Goal: Task Accomplishment & Management: Complete application form

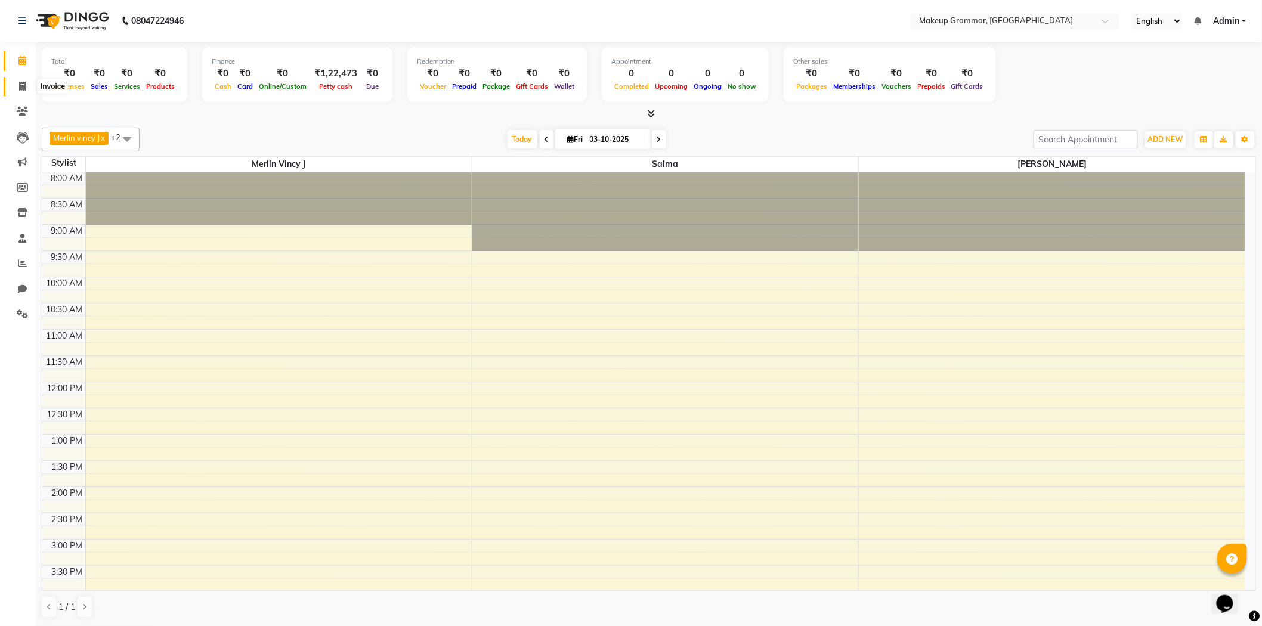
click at [19, 83] on icon at bounding box center [22, 86] width 7 height 9
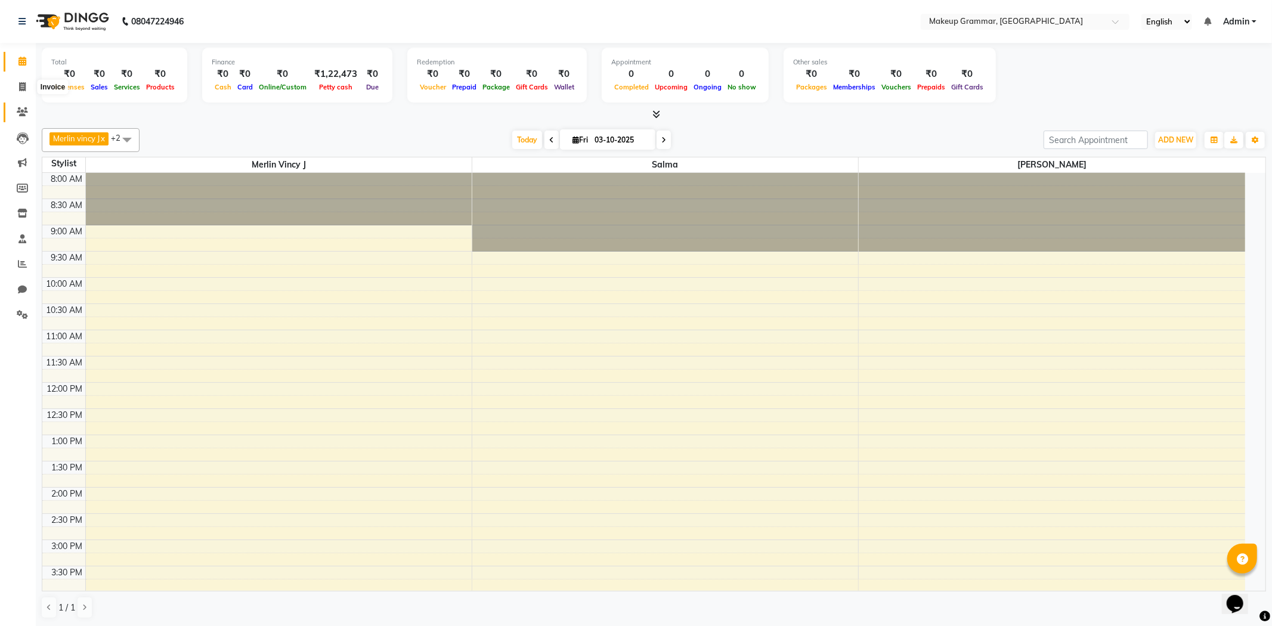
select select "service"
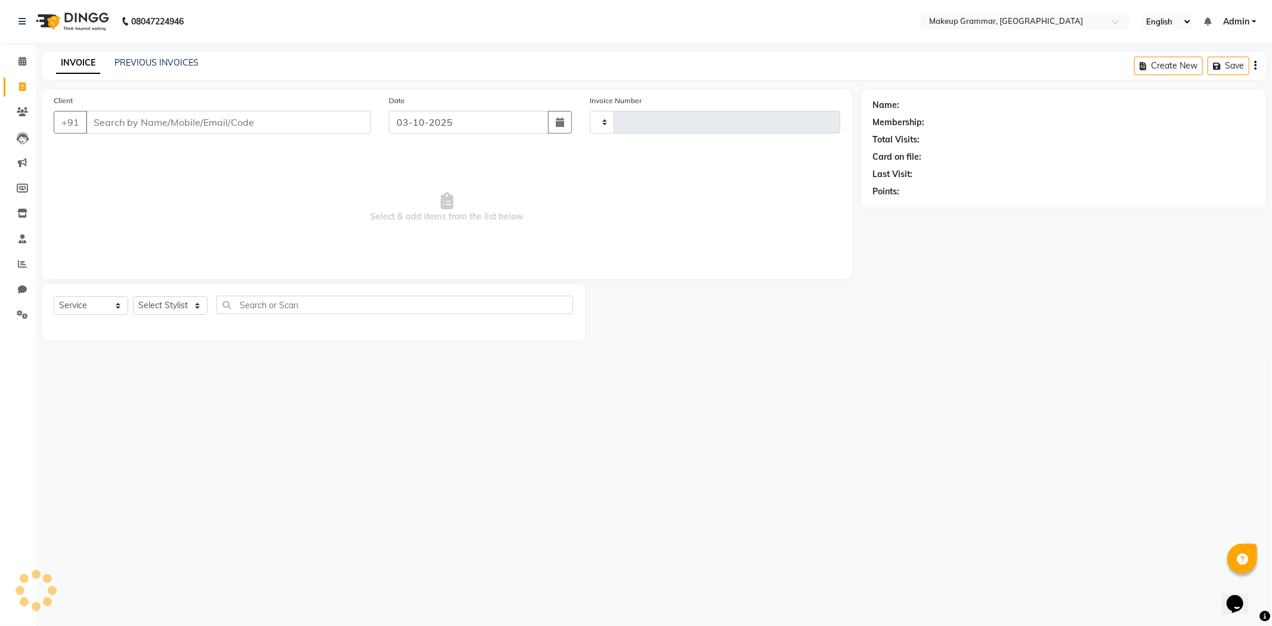
type input "0208"
select select "8477"
click at [157, 305] on select "Select Stylist Merlin vincy J Salma Sathya" at bounding box center [170, 305] width 75 height 18
select select "89074"
click at [133, 297] on select "Select Stylist Merlin vincy J Salma Sathya" at bounding box center [170, 305] width 75 height 18
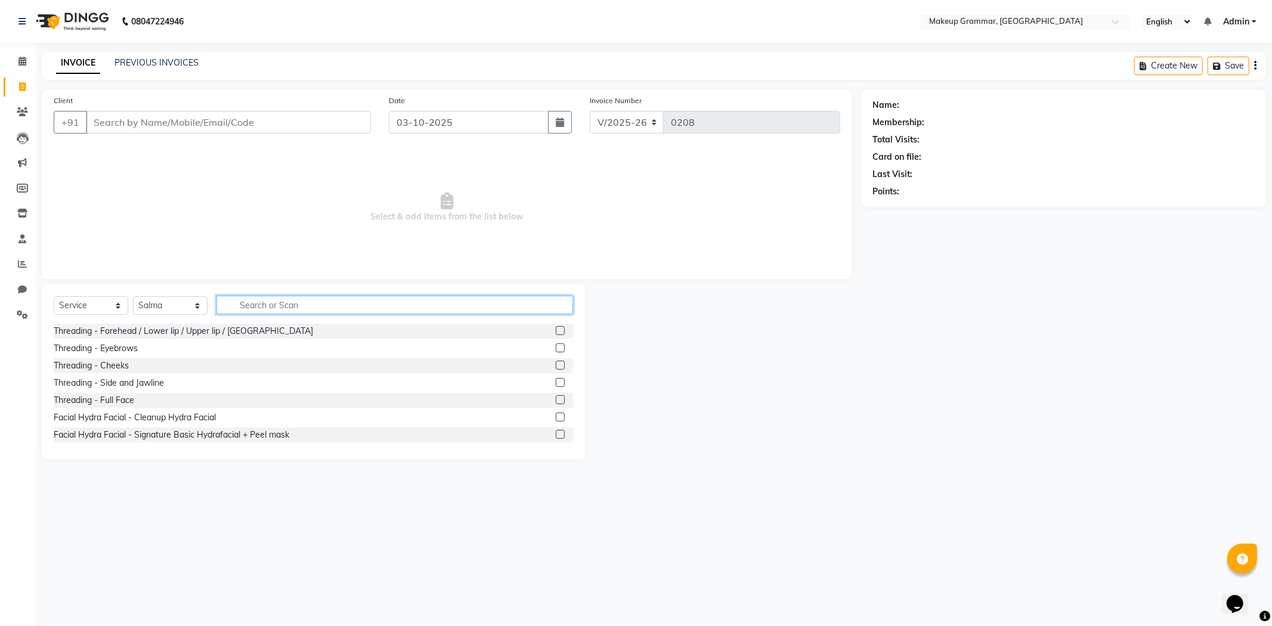
click at [271, 305] on input "text" at bounding box center [395, 305] width 357 height 18
click at [556, 329] on label at bounding box center [560, 330] width 9 height 9
click at [556, 329] on input "checkbox" at bounding box center [560, 331] width 8 height 8
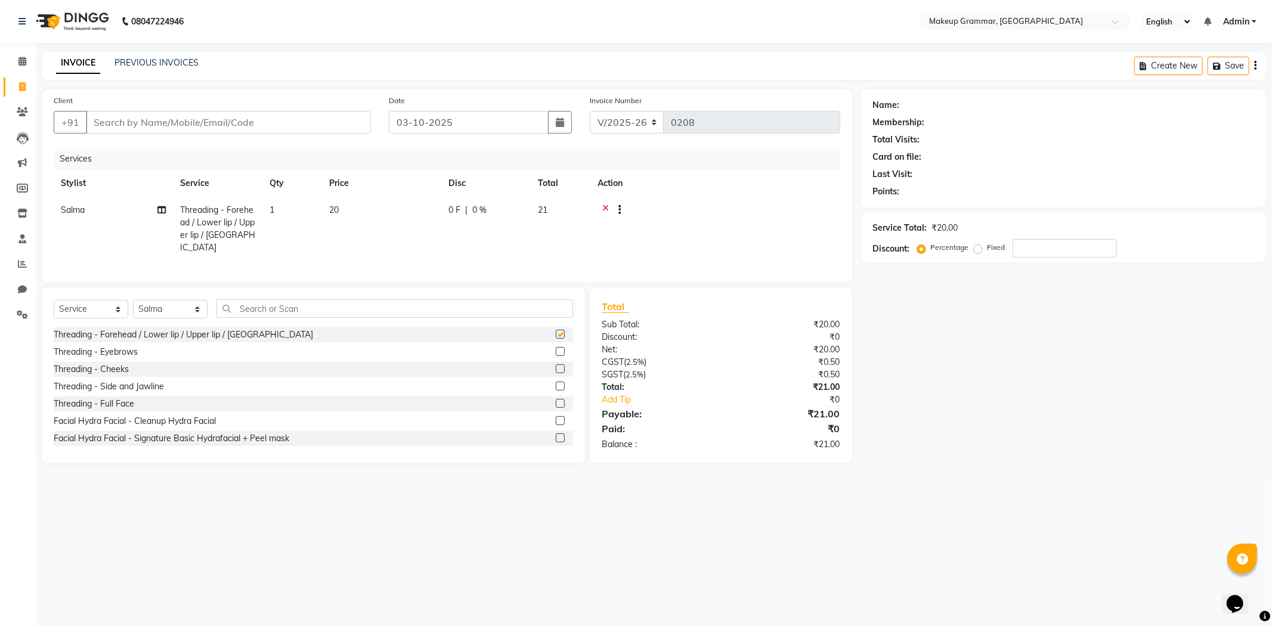
checkbox input "false"
click at [421, 313] on input "text" at bounding box center [395, 308] width 357 height 18
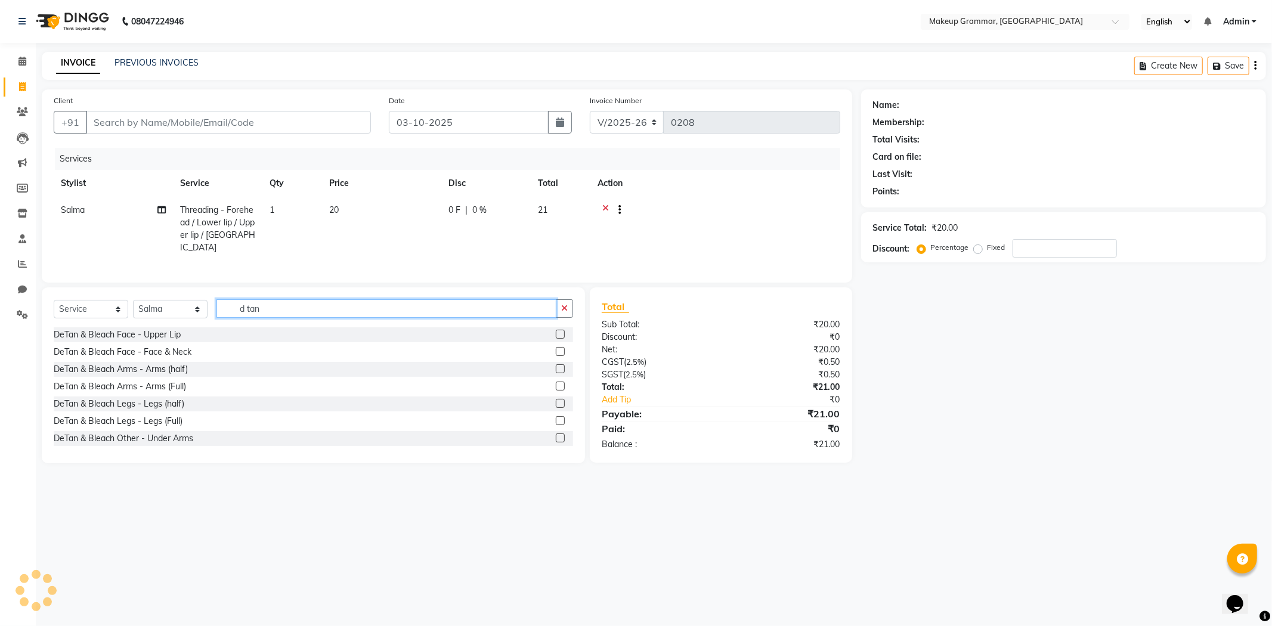
type input "d tan"
click at [556, 350] on label at bounding box center [560, 351] width 9 height 9
click at [556, 350] on input "checkbox" at bounding box center [560, 352] width 8 height 8
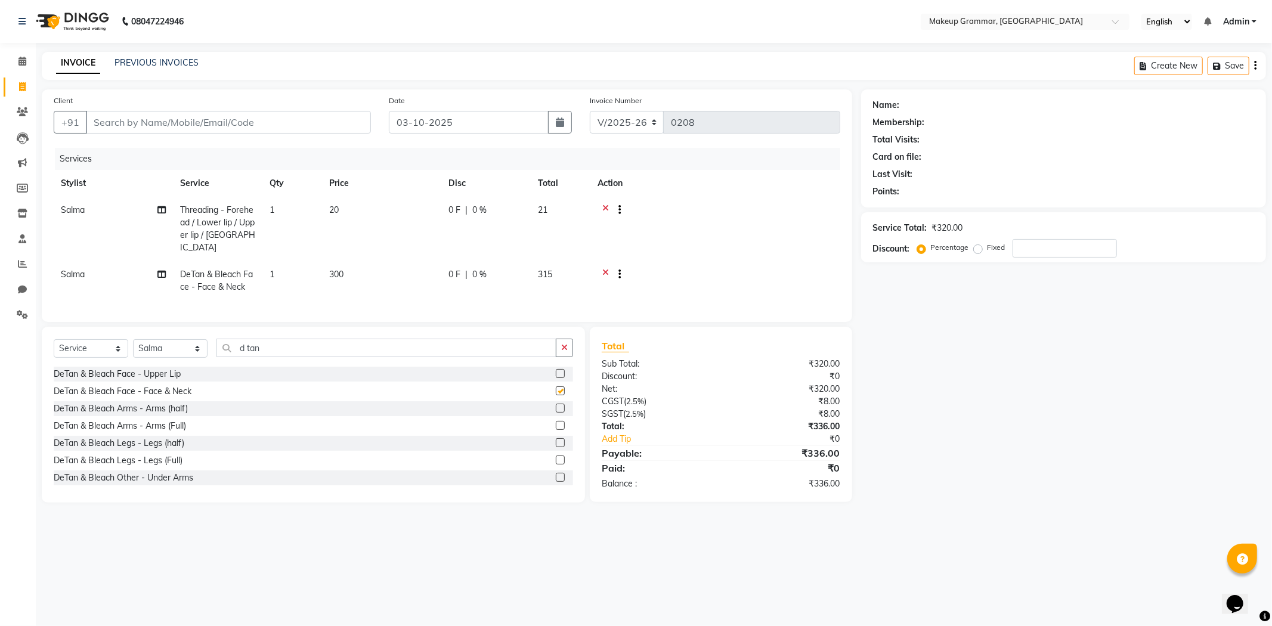
checkbox input "false"
drag, startPoint x: 341, startPoint y: 353, endPoint x: 119, endPoint y: 329, distance: 223.2
click at [119, 329] on div "Select Service Product Membership Package Voucher Prepaid Gift Card Select Styl…" at bounding box center [313, 415] width 543 height 176
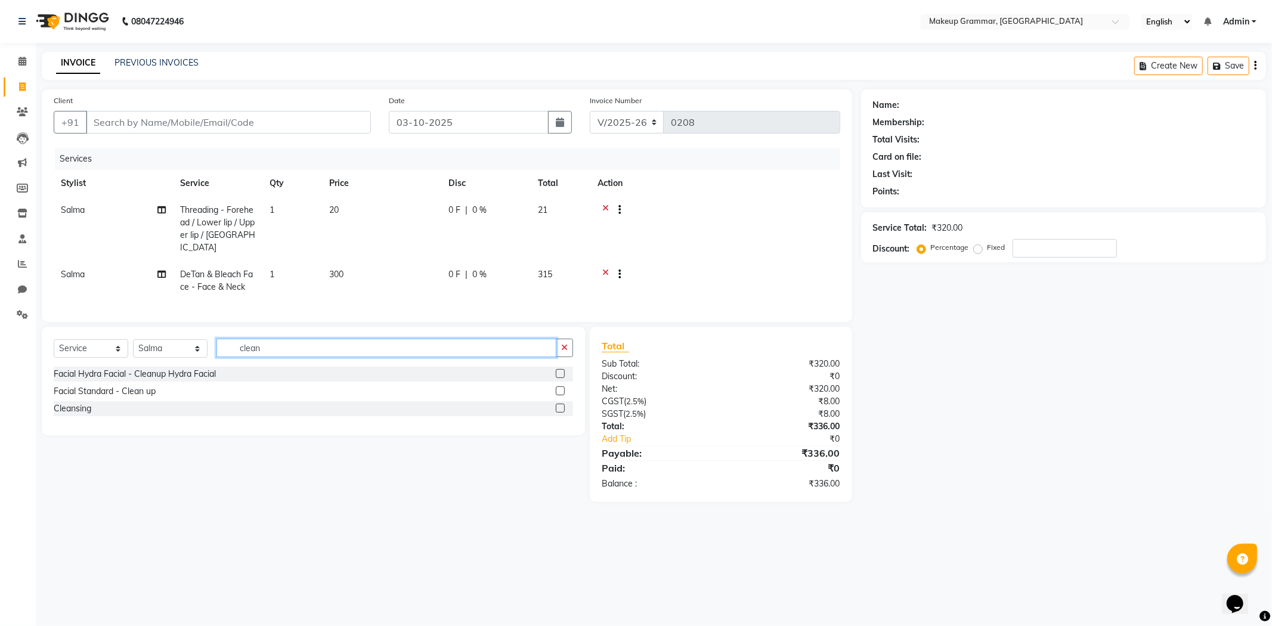
type input "clean"
click at [561, 390] on label at bounding box center [560, 390] width 9 height 9
click at [561, 390] on input "checkbox" at bounding box center [560, 392] width 8 height 8
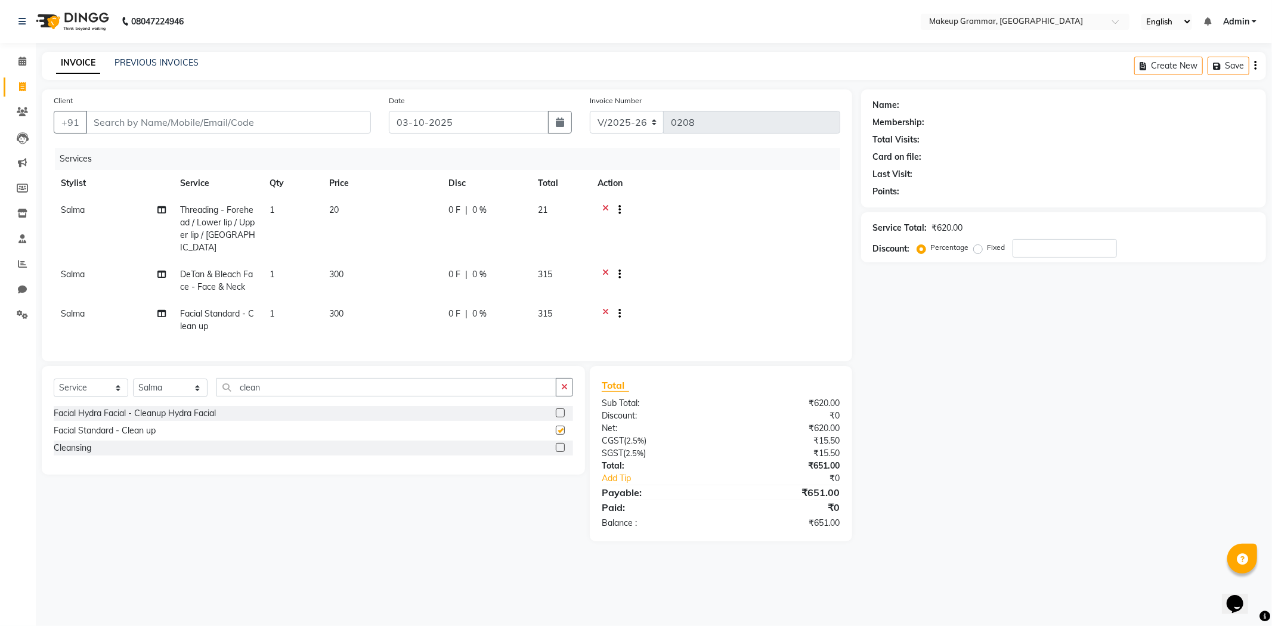
checkbox input "false"
drag, startPoint x: 479, startPoint y: 209, endPoint x: 455, endPoint y: 208, distance: 23.9
click at [455, 208] on div "0 F | 0 %" at bounding box center [486, 210] width 75 height 13
select select "89074"
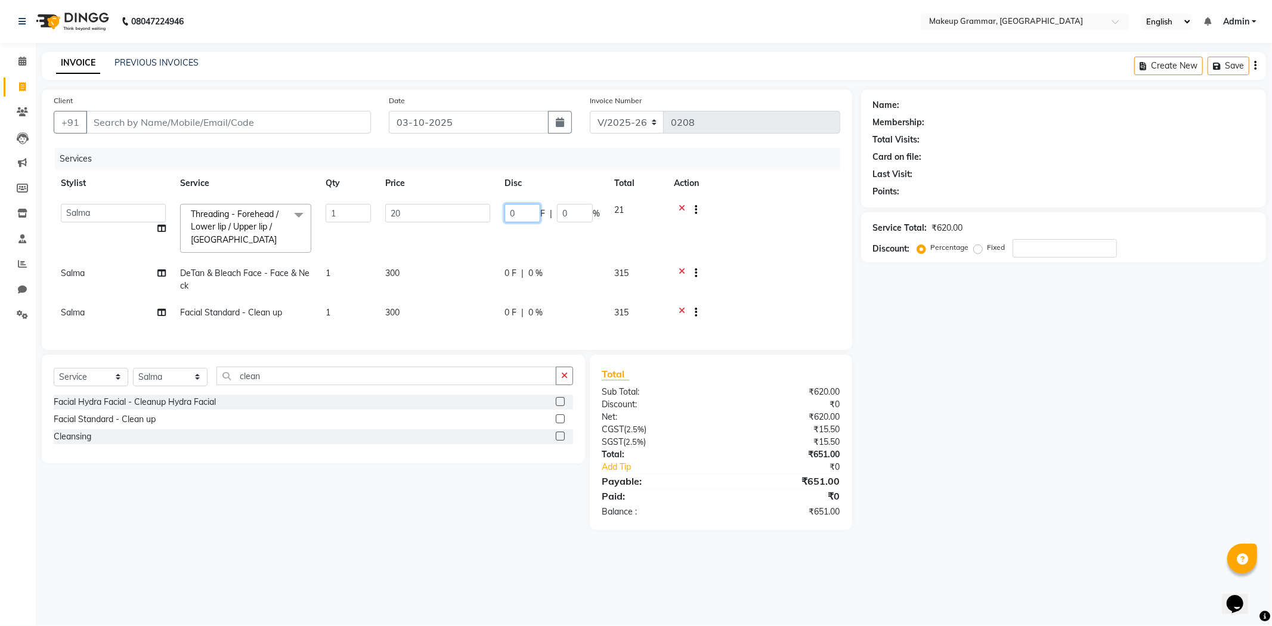
click at [515, 206] on input "0" at bounding box center [523, 213] width 36 height 18
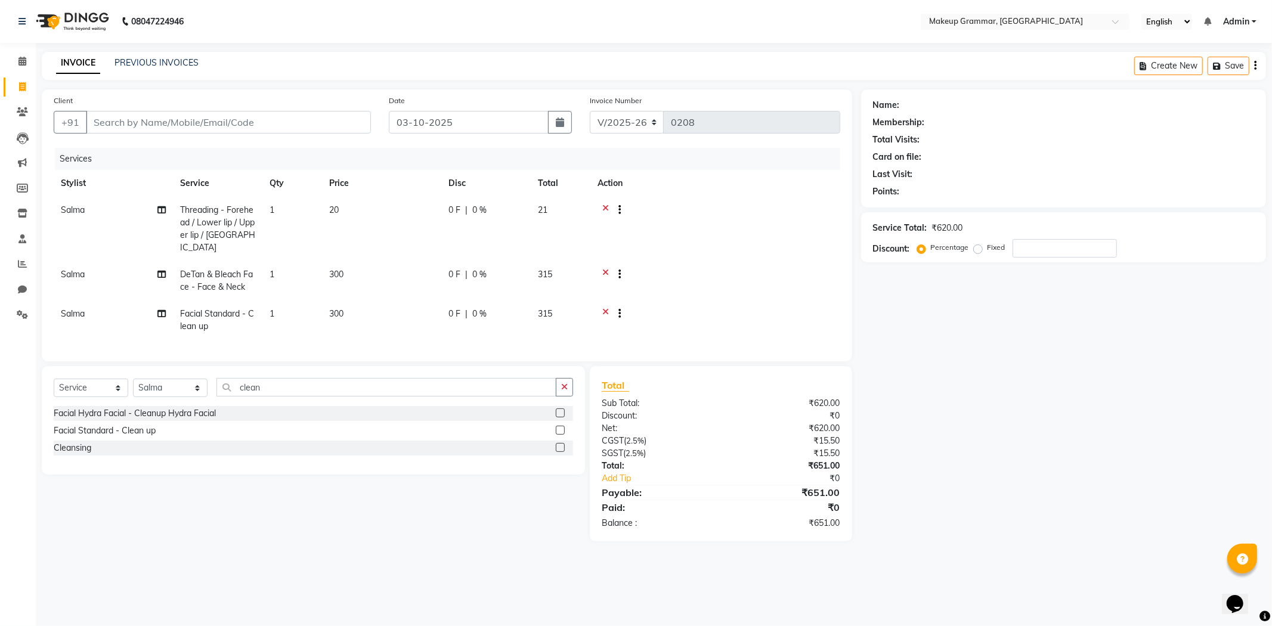
drag, startPoint x: 582, startPoint y: 211, endPoint x: 543, endPoint y: 209, distance: 38.8
click at [475, 215] on span "0 %" at bounding box center [479, 210] width 14 height 13
select select "89074"
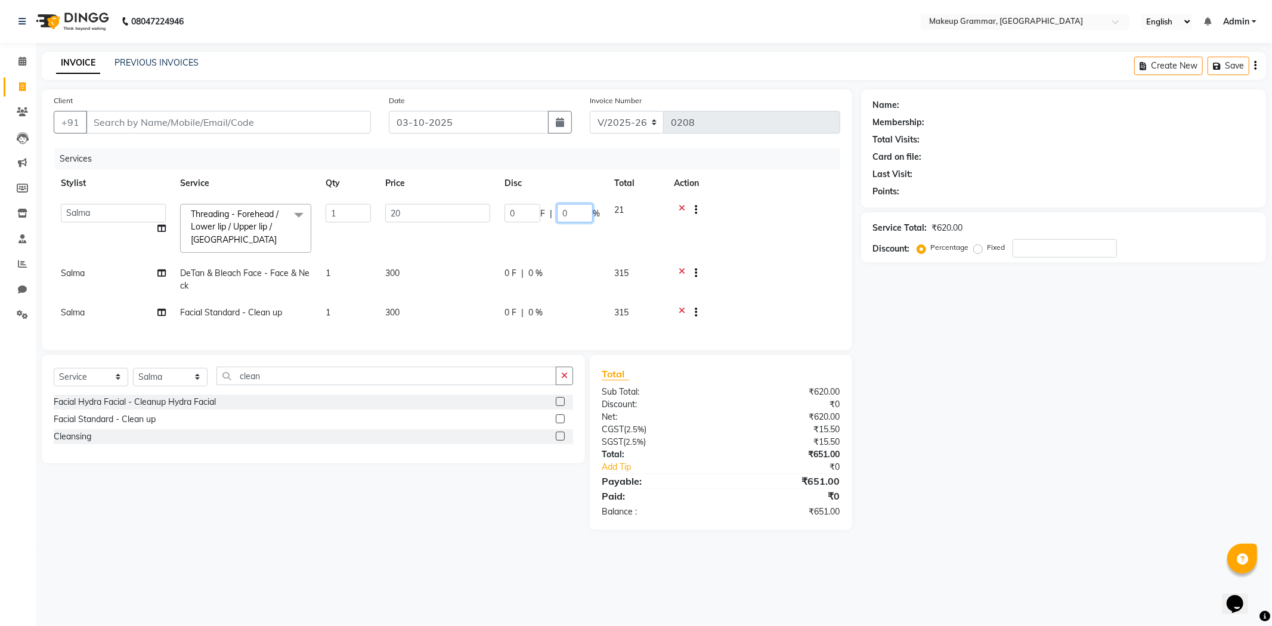
drag, startPoint x: 573, startPoint y: 212, endPoint x: 559, endPoint y: 212, distance: 13.7
click at [559, 212] on input "0" at bounding box center [575, 213] width 36 height 18
type input "100"
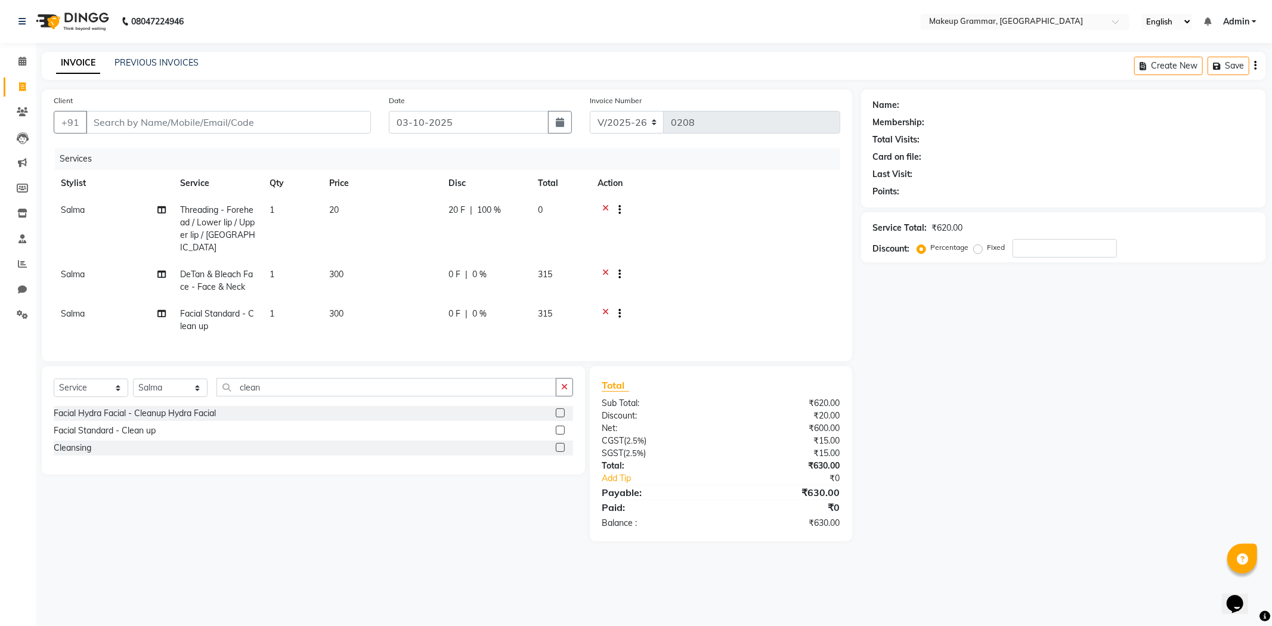
click at [250, 212] on span "Threading - Forehead / Lower lip / Upper lip / [GEOGRAPHIC_DATA]" at bounding box center [217, 229] width 75 height 48
select select "89074"
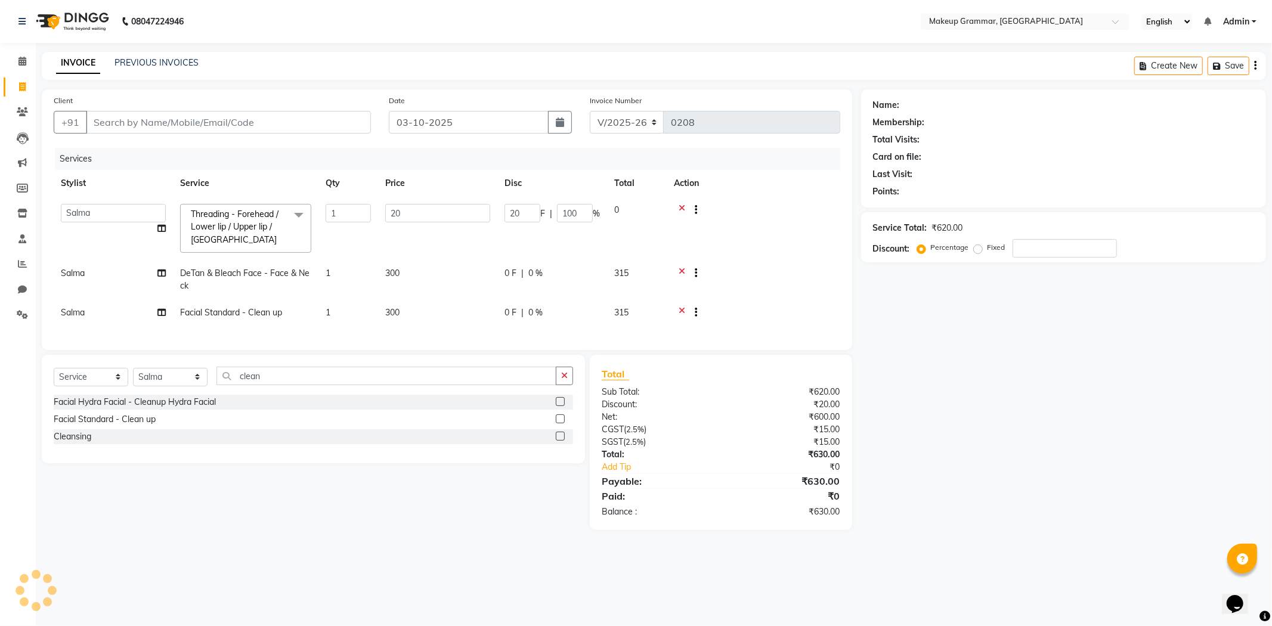
click at [297, 215] on span at bounding box center [299, 215] width 24 height 23
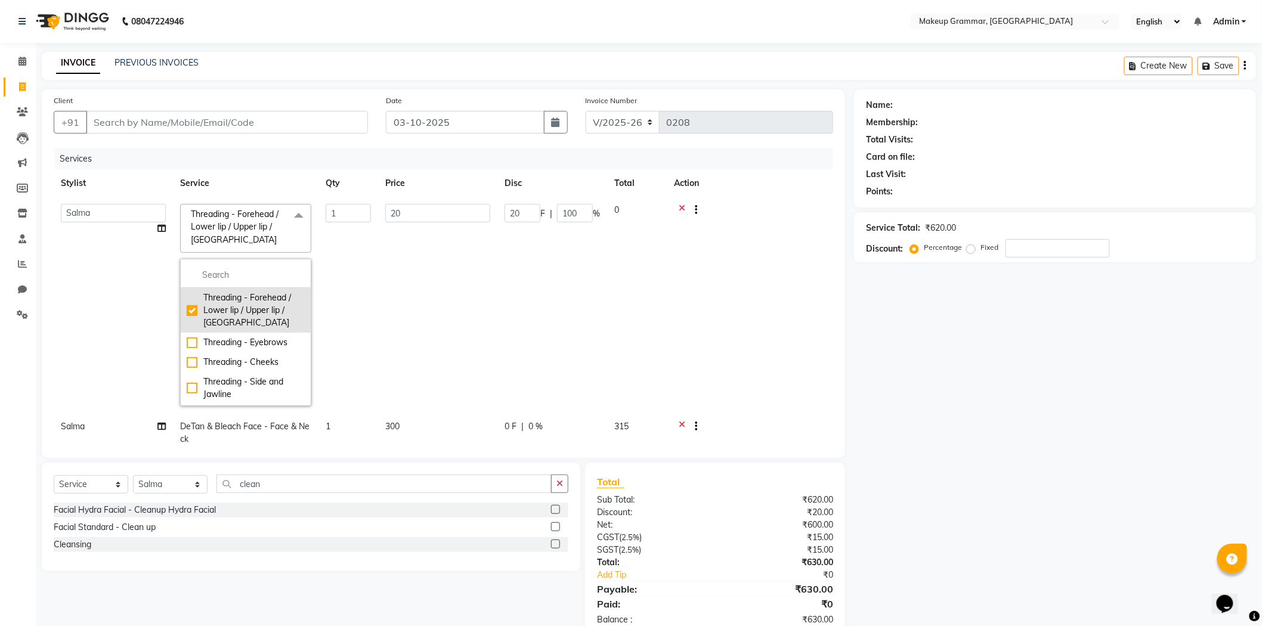
click at [188, 307] on div "Threading - Forehead / Lower lip / Upper lip / [GEOGRAPHIC_DATA]" at bounding box center [246, 311] width 118 height 38
checkbox input "false"
type input "0"
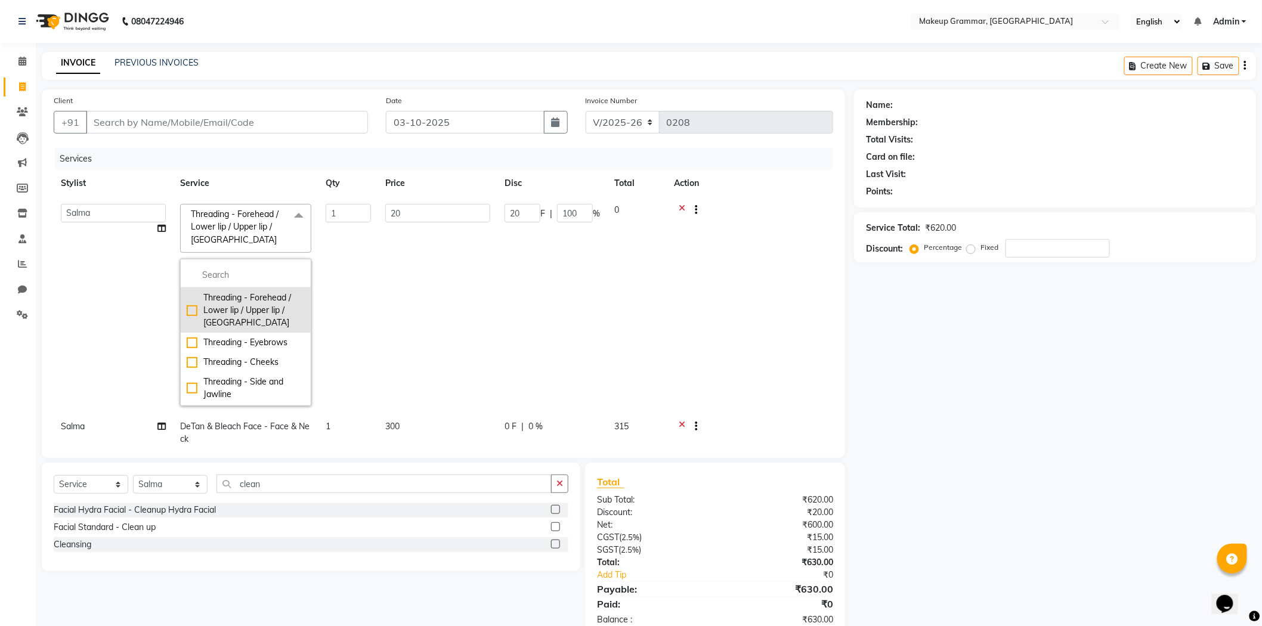
type input "0"
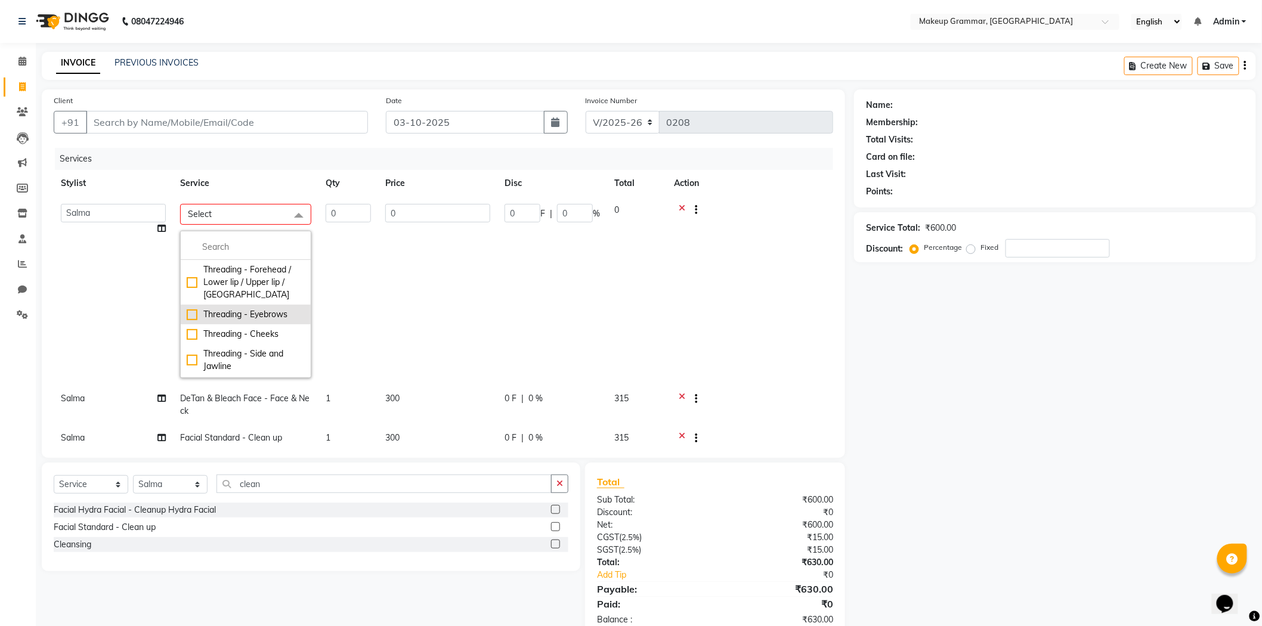
click at [193, 323] on li "Threading - Eyebrows" at bounding box center [246, 315] width 130 height 20
checkbox input "true"
type input "1"
type input "40"
click at [567, 289] on td "0 F | 0 %" at bounding box center [552, 292] width 110 height 191
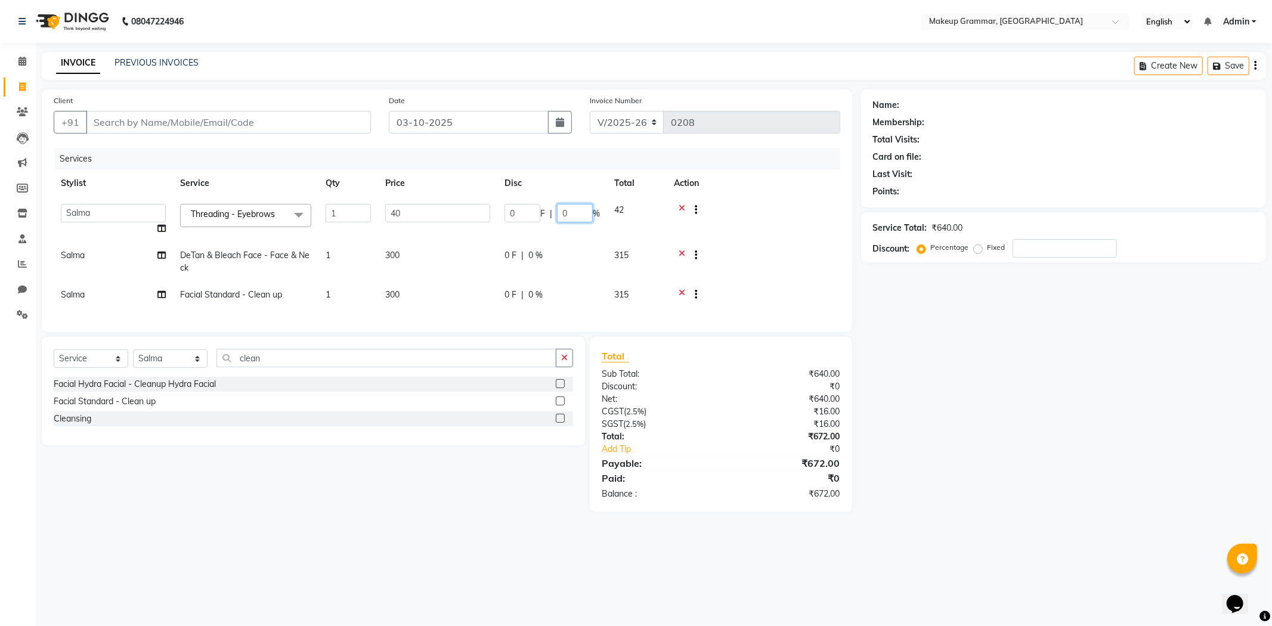
drag, startPoint x: 574, startPoint y: 215, endPoint x: 559, endPoint y: 215, distance: 14.9
click at [559, 215] on input "0" at bounding box center [575, 213] width 36 height 18
type input "100"
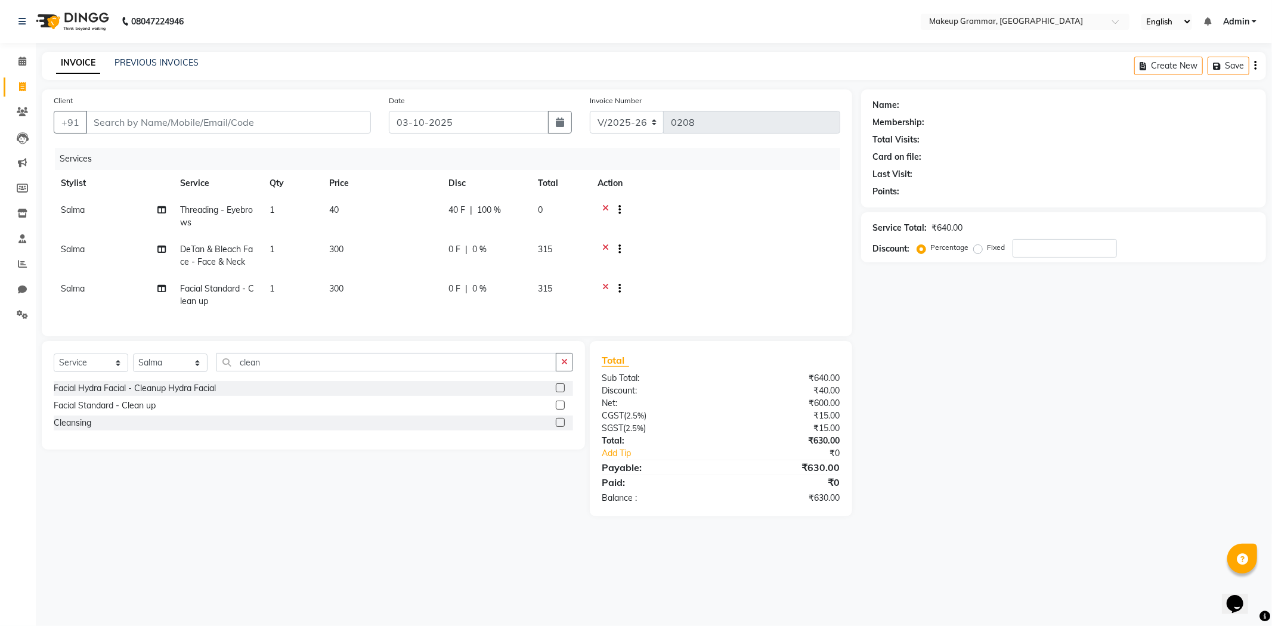
click at [776, 262] on td at bounding box center [715, 255] width 250 height 39
click at [472, 251] on span "0 %" at bounding box center [479, 249] width 14 height 13
select select "89074"
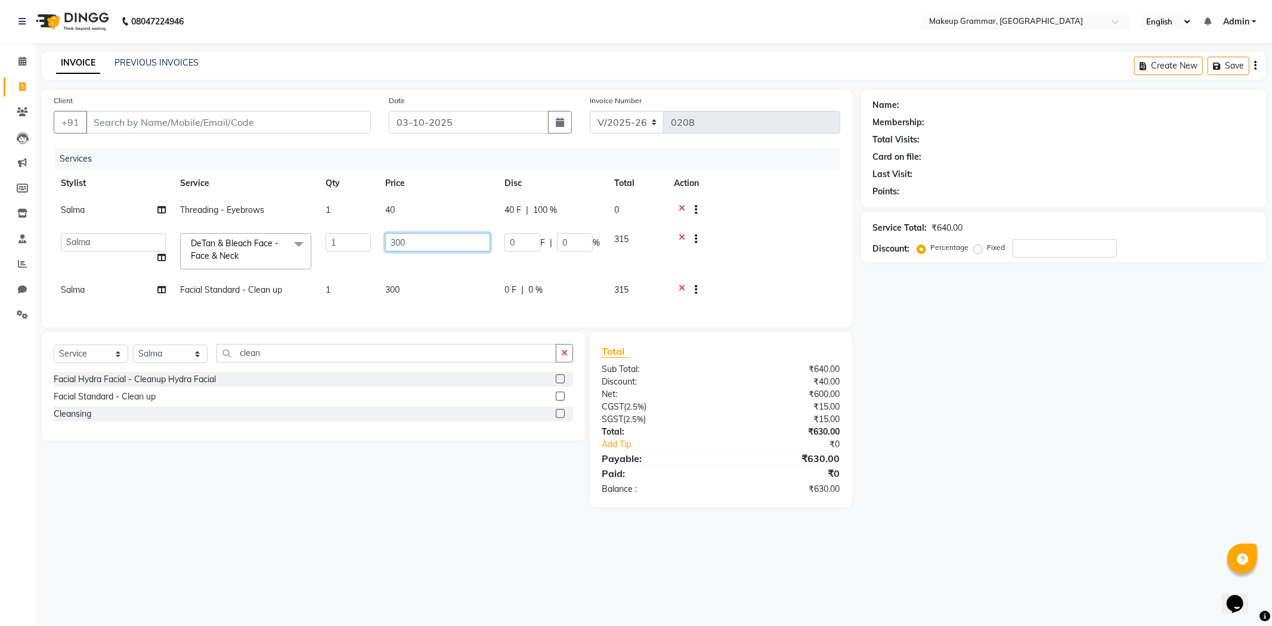
click at [450, 240] on input "300" at bounding box center [437, 242] width 105 height 18
type input "3"
type input "285"
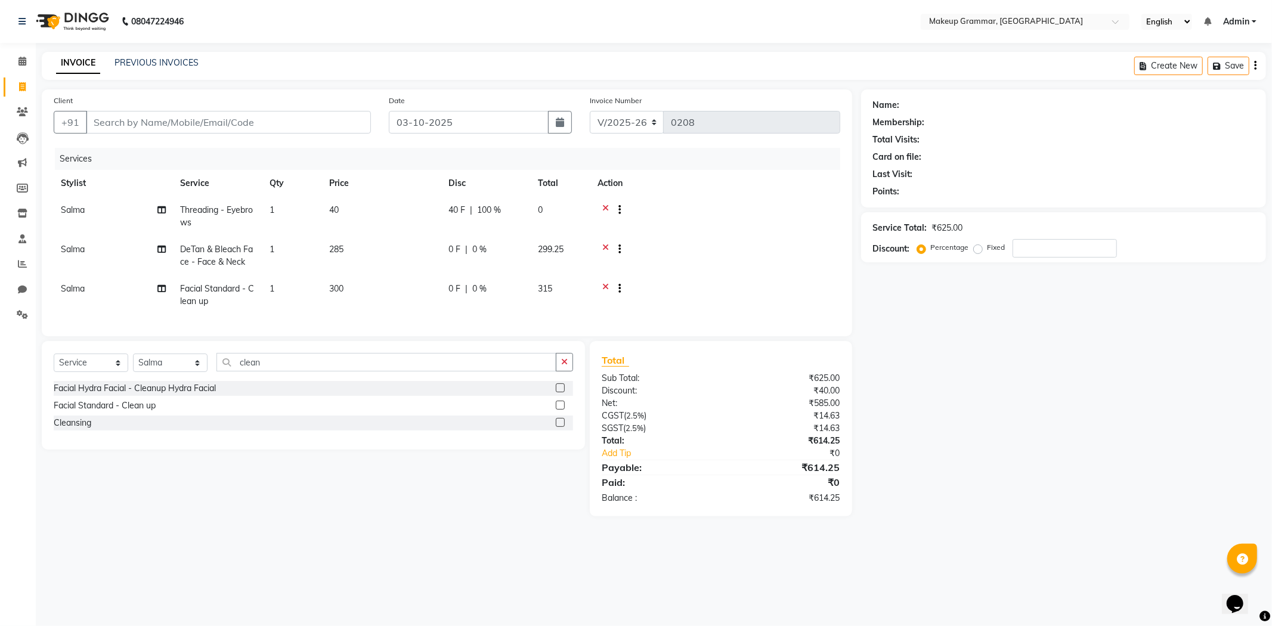
click at [398, 287] on td "300" at bounding box center [381, 295] width 119 height 39
select select "89074"
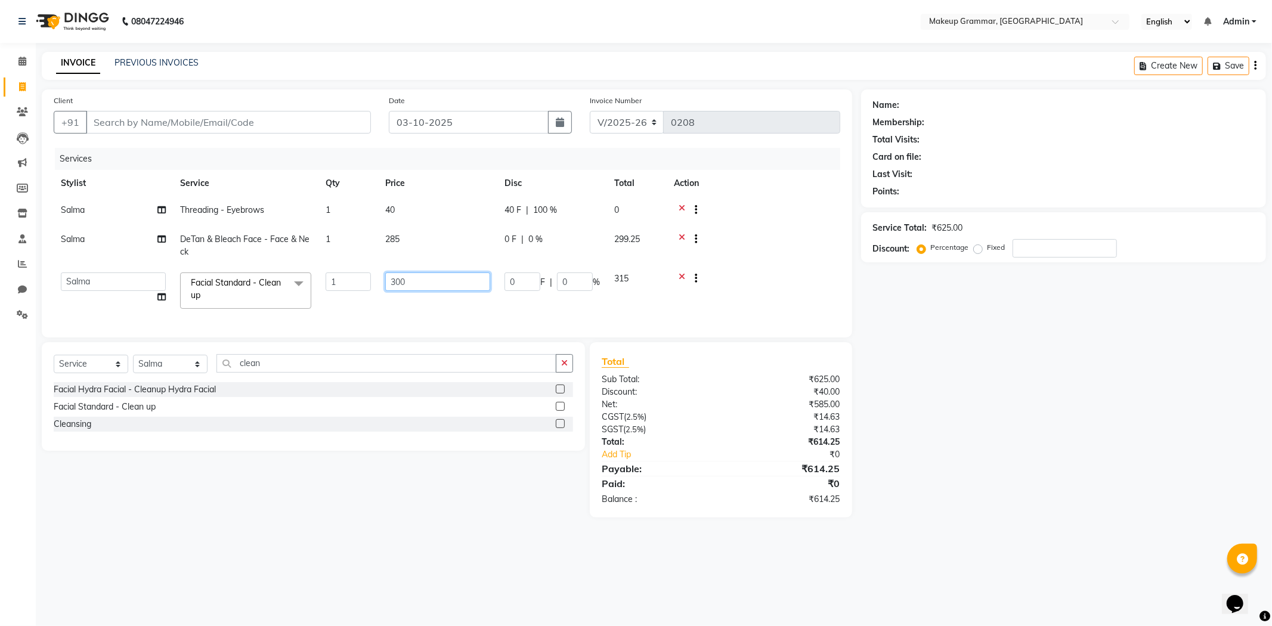
drag, startPoint x: 426, startPoint y: 283, endPoint x: 339, endPoint y: 285, distance: 87.1
click at [339, 285] on tr "Merlin vincy J Salma Sathya Facial Standard - Clean up x Threading - Forehead /…" at bounding box center [447, 290] width 787 height 51
type input "285"
click at [789, 224] on td at bounding box center [754, 211] width 174 height 29
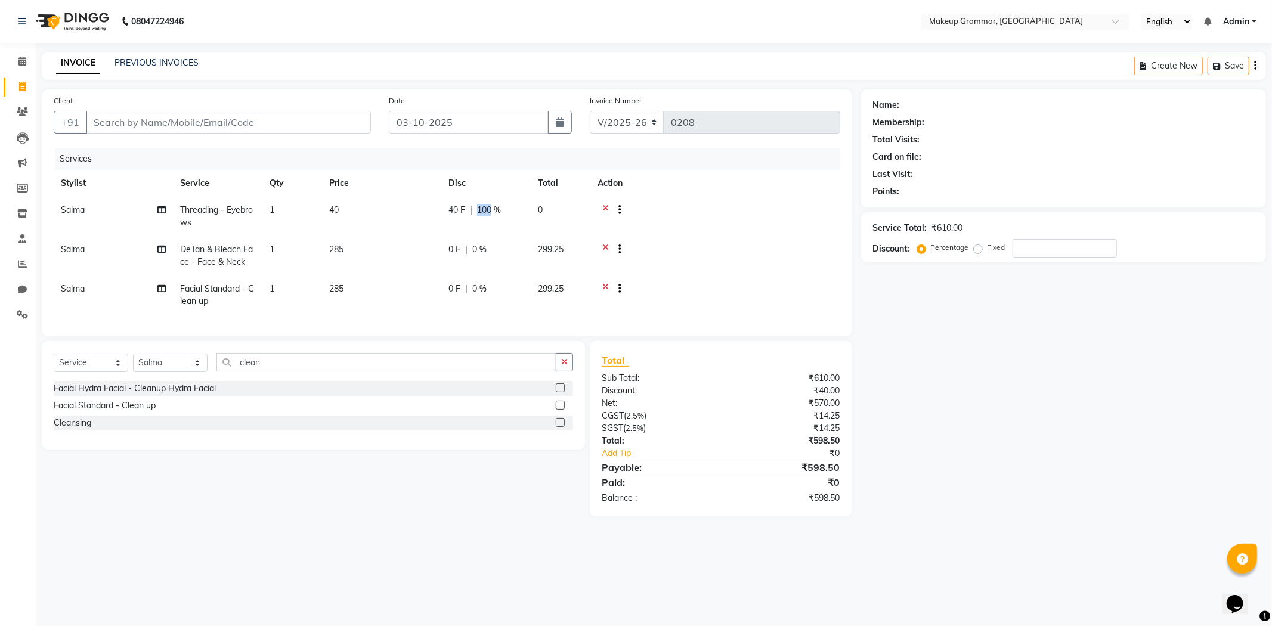
drag, startPoint x: 493, startPoint y: 205, endPoint x: 478, endPoint y: 205, distance: 14.3
click at [478, 205] on span "100 %" at bounding box center [489, 210] width 24 height 13
select select "89074"
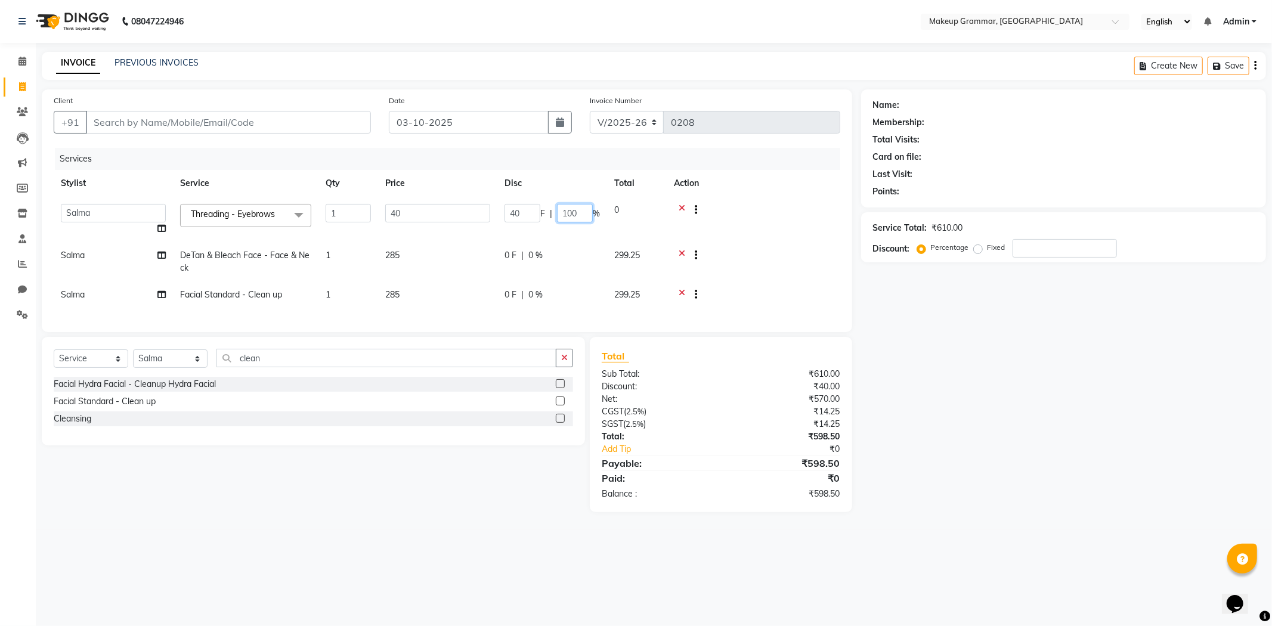
drag, startPoint x: 580, startPoint y: 217, endPoint x: 562, endPoint y: 215, distance: 17.9
click at [562, 215] on input "100" at bounding box center [575, 213] width 36 height 18
type input "99"
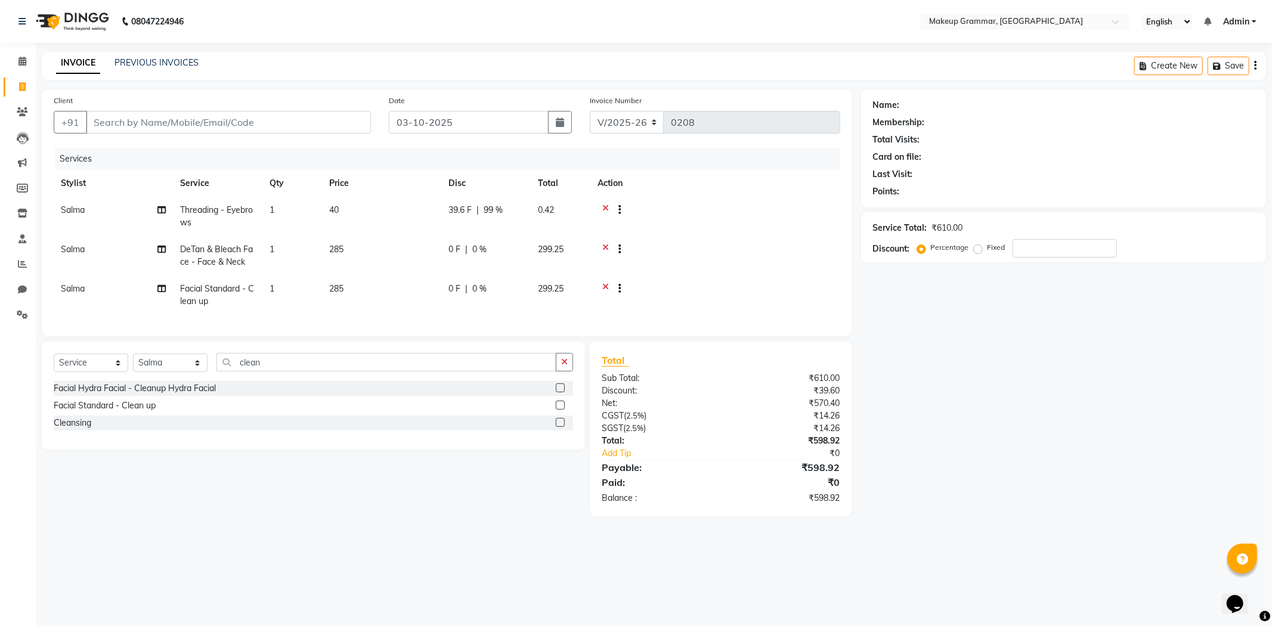
click at [741, 193] on th "Action" at bounding box center [715, 183] width 250 height 27
click at [493, 205] on span "99 %" at bounding box center [493, 210] width 19 height 13
select select "89074"
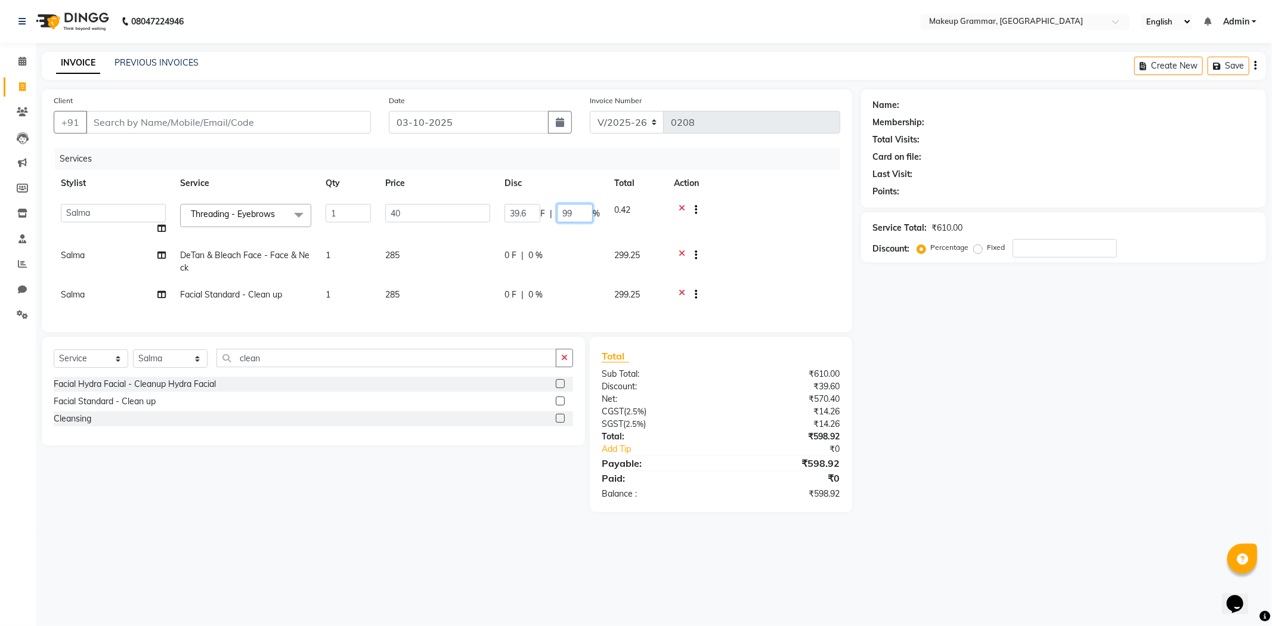
click at [567, 213] on input "99" at bounding box center [575, 213] width 36 height 18
type input "97"
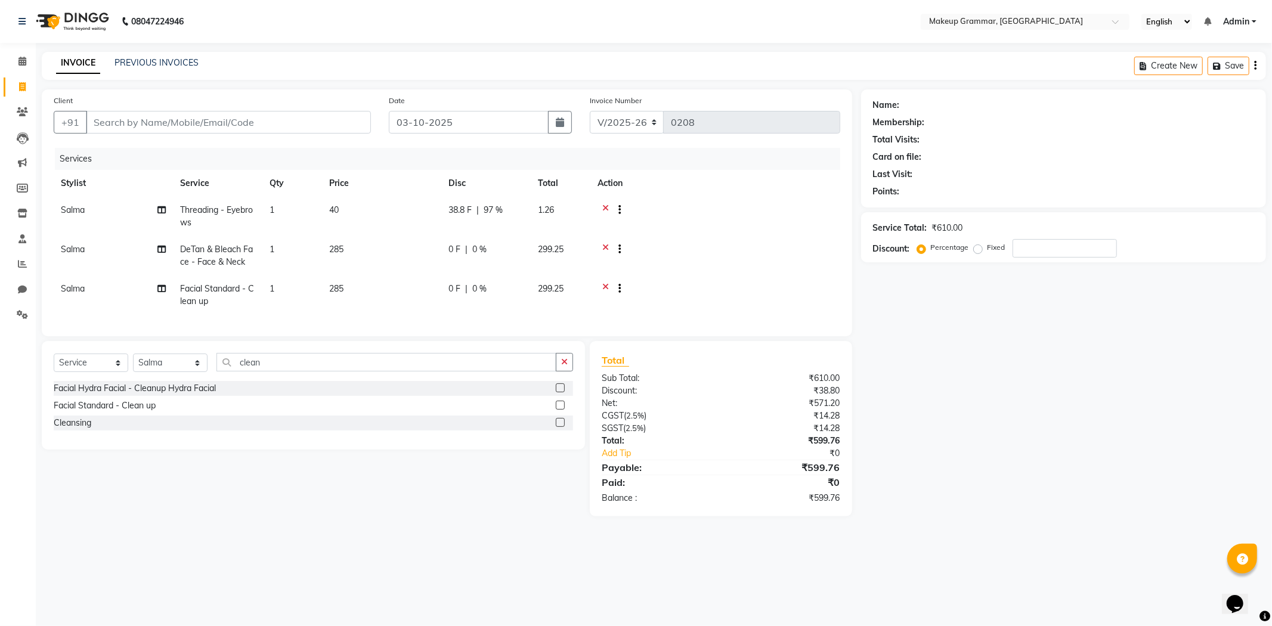
click at [813, 185] on th "Action" at bounding box center [715, 183] width 250 height 27
click at [493, 205] on span "97 %" at bounding box center [493, 210] width 19 height 13
select select "89074"
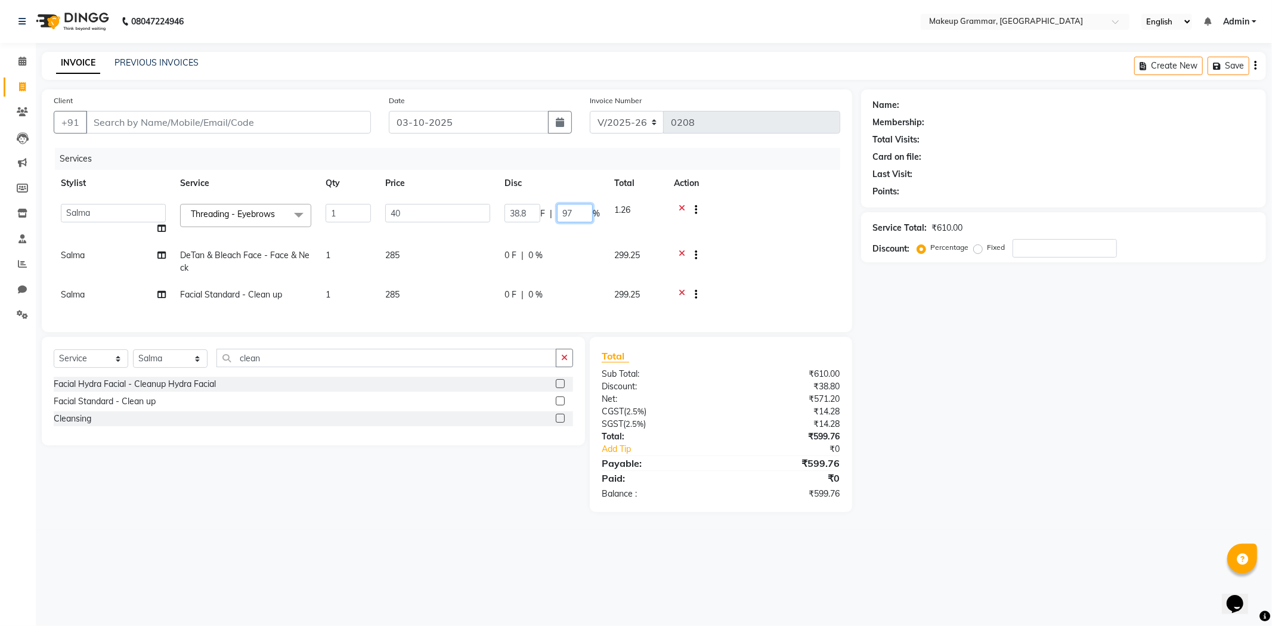
drag, startPoint x: 576, startPoint y: 218, endPoint x: 568, endPoint y: 219, distance: 7.8
click at [568, 219] on input "97" at bounding box center [575, 213] width 36 height 18
type input "96"
click at [765, 198] on td at bounding box center [754, 219] width 174 height 45
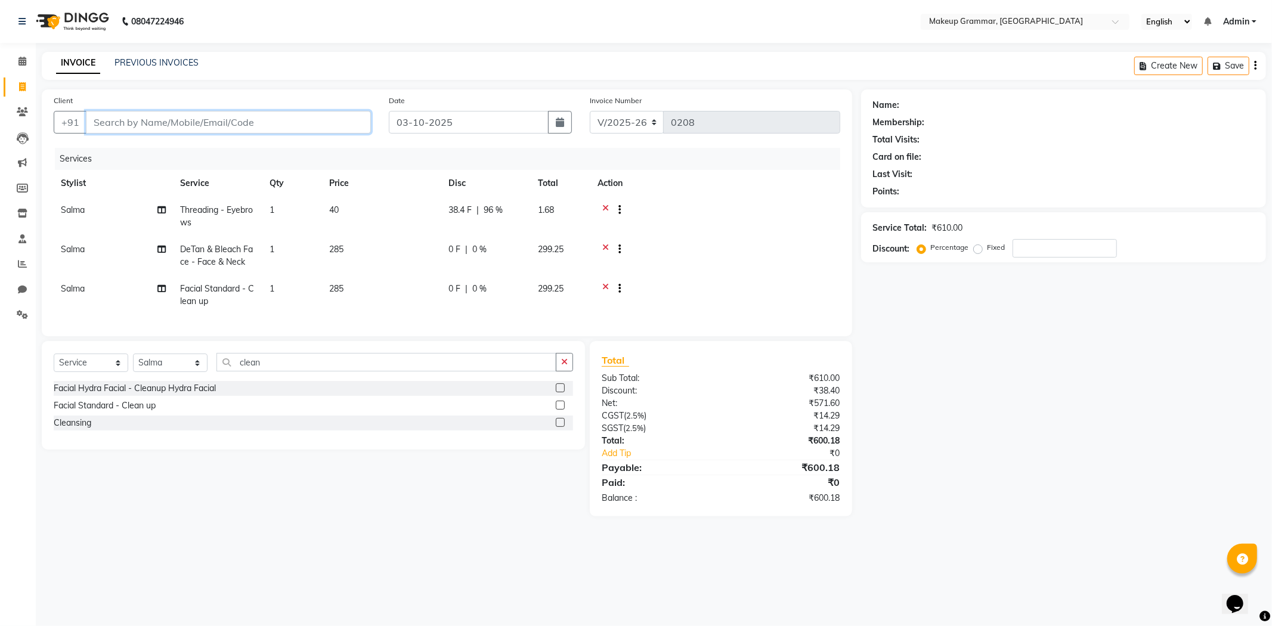
click at [200, 120] on input "Client" at bounding box center [228, 122] width 285 height 23
type input "e"
type input "0"
type input "eye"
click at [141, 116] on input "eye" at bounding box center [198, 122] width 224 height 23
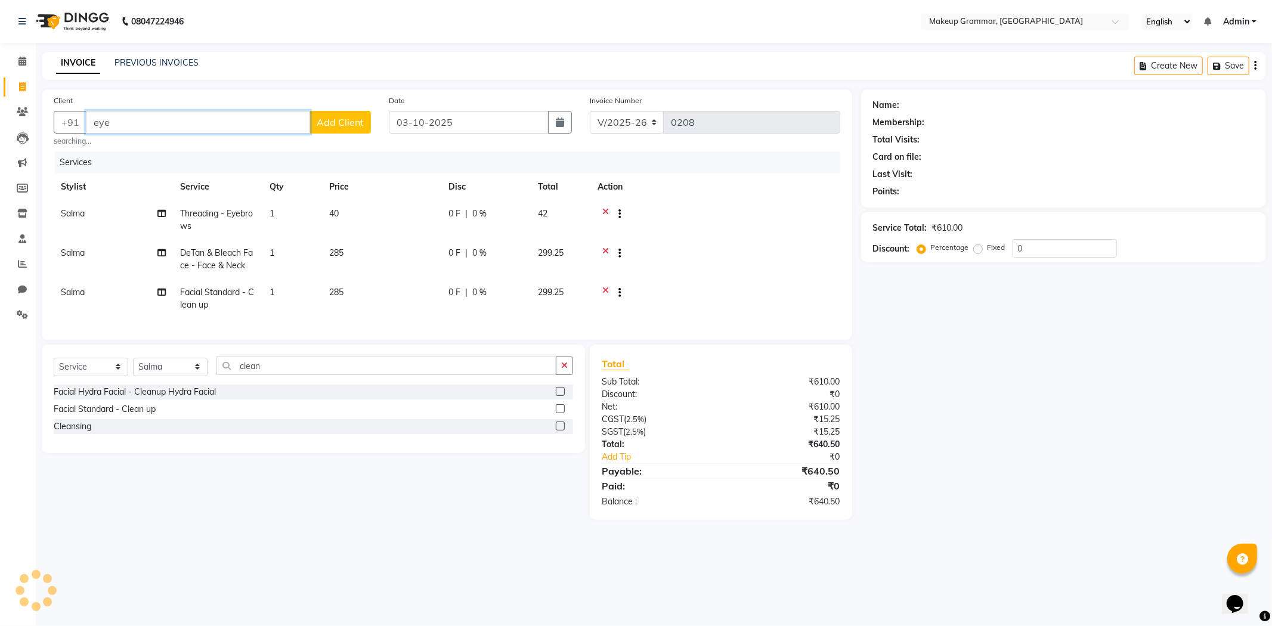
click at [140, 119] on input "eye" at bounding box center [198, 122] width 224 height 23
drag, startPoint x: 140, startPoint y: 119, endPoint x: 146, endPoint y: 129, distance: 10.9
click at [146, 125] on input "eye" at bounding box center [198, 122] width 224 height 23
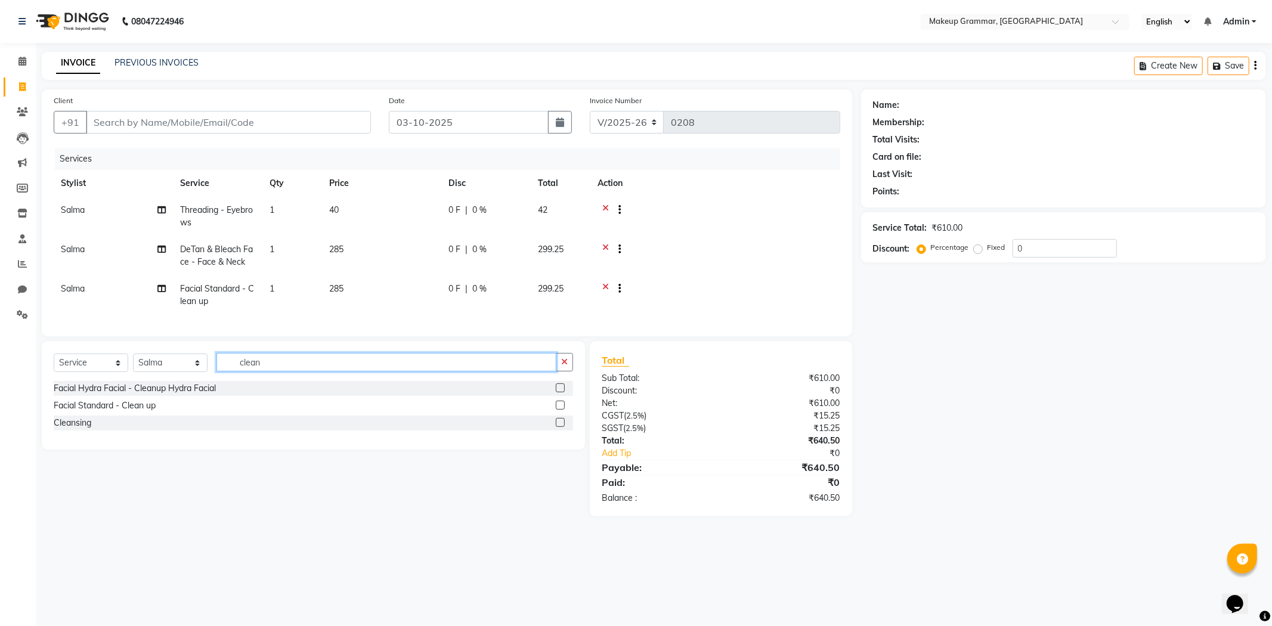
click at [308, 372] on input "clean" at bounding box center [387, 362] width 340 height 18
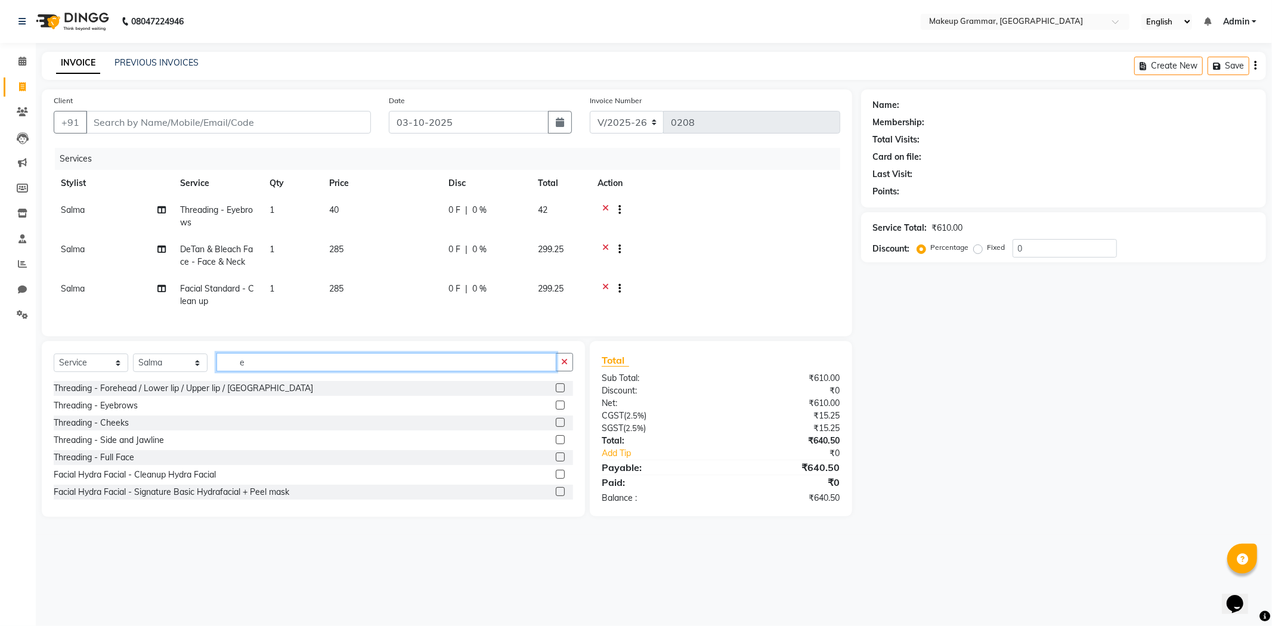
type input "e"
click at [556, 392] on label at bounding box center [560, 387] width 9 height 9
click at [556, 392] on input "checkbox" at bounding box center [560, 389] width 8 height 8
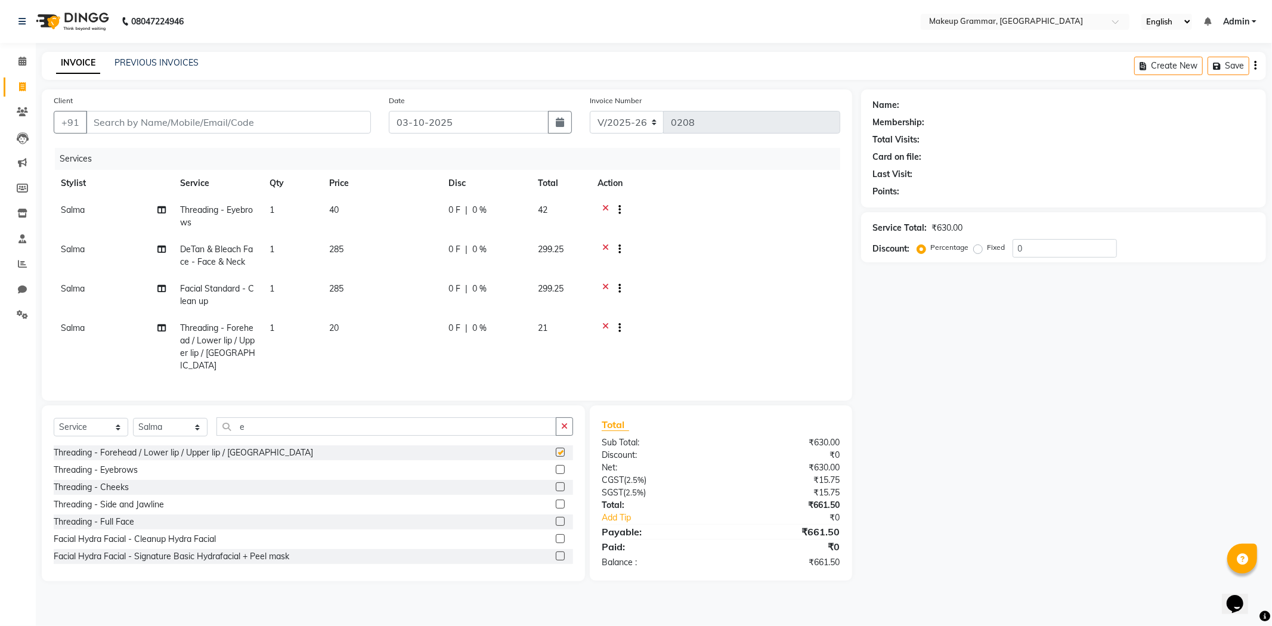
checkbox input "false"
click at [395, 328] on td "20" at bounding box center [381, 347] width 119 height 64
select select "89074"
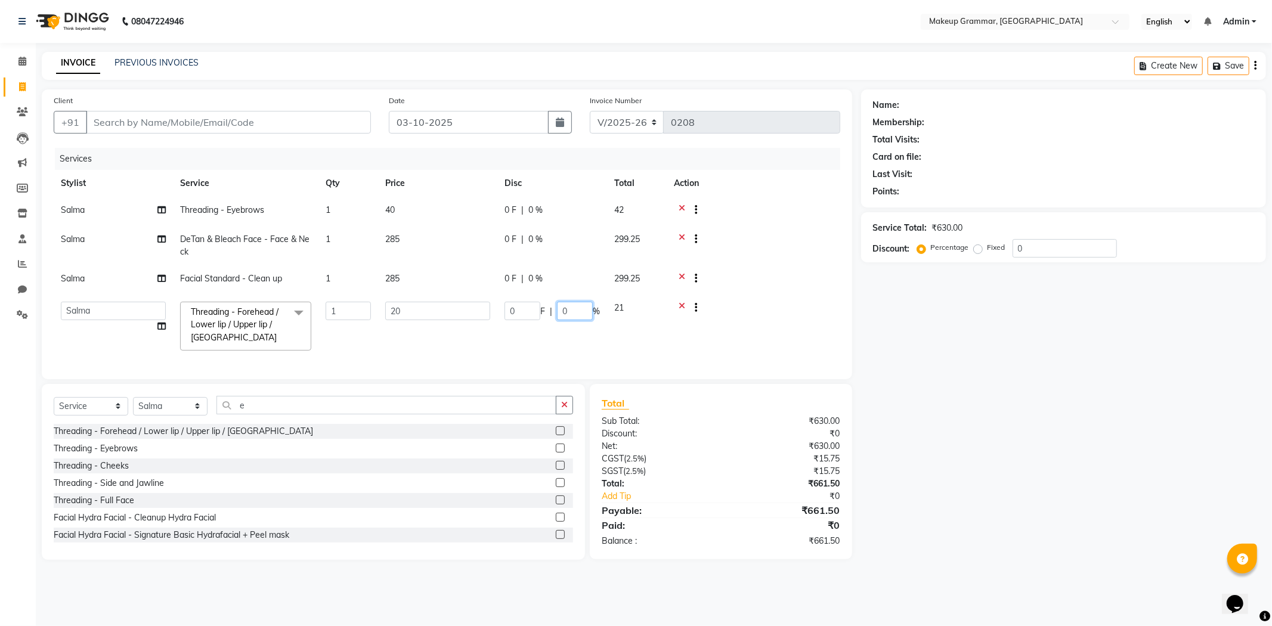
click at [580, 306] on input "0" at bounding box center [575, 311] width 36 height 18
type input "100"
drag, startPoint x: 776, startPoint y: 321, endPoint x: 783, endPoint y: 313, distance: 10.2
click at [779, 319] on td at bounding box center [754, 326] width 174 height 63
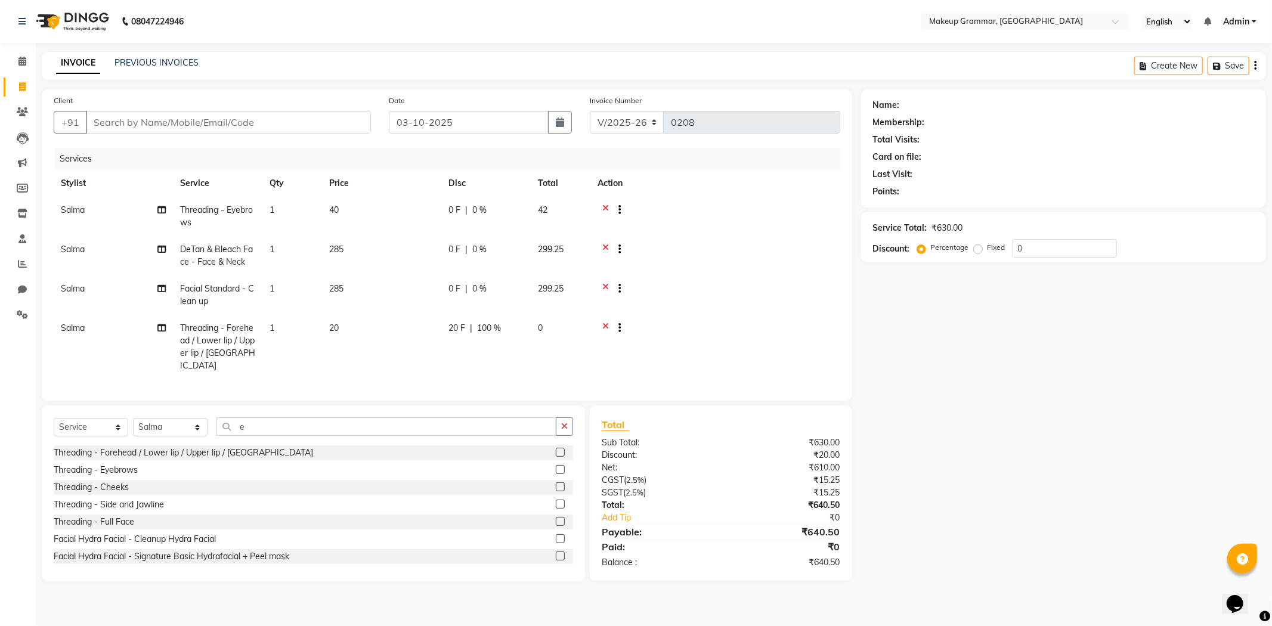
click at [476, 215] on span "0 %" at bounding box center [479, 210] width 14 height 13
select select "89074"
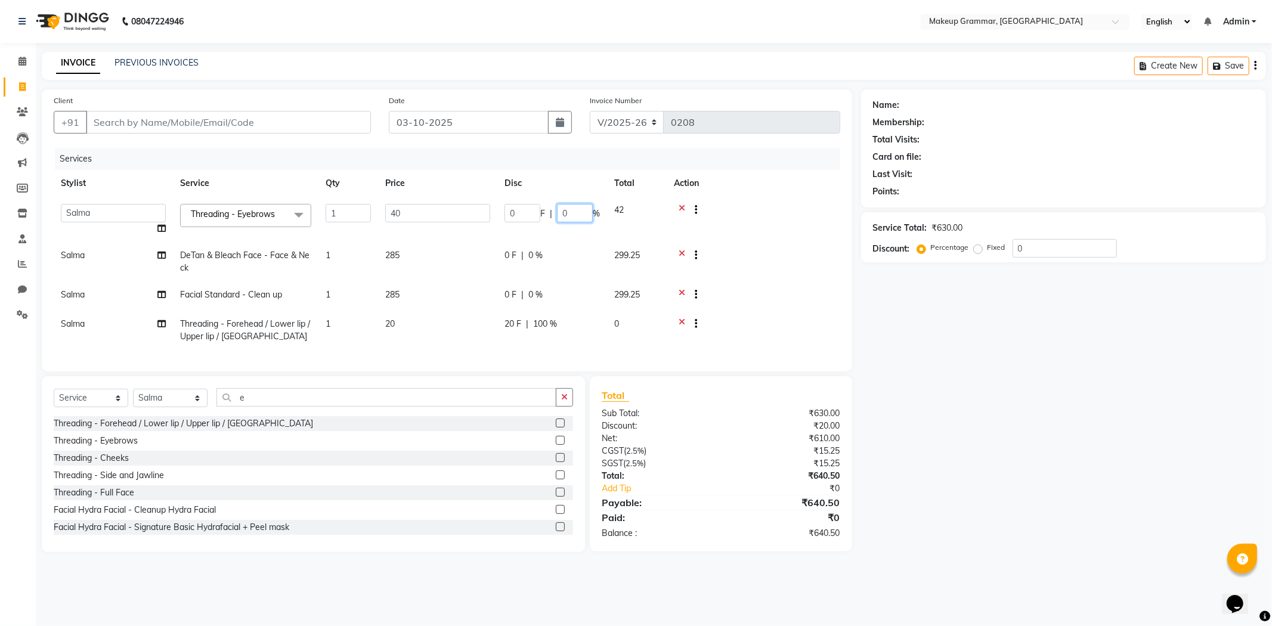
drag, startPoint x: 574, startPoint y: 206, endPoint x: 553, endPoint y: 193, distance: 25.2
click at [561, 206] on input "0" at bounding box center [575, 213] width 36 height 18
type input "98"
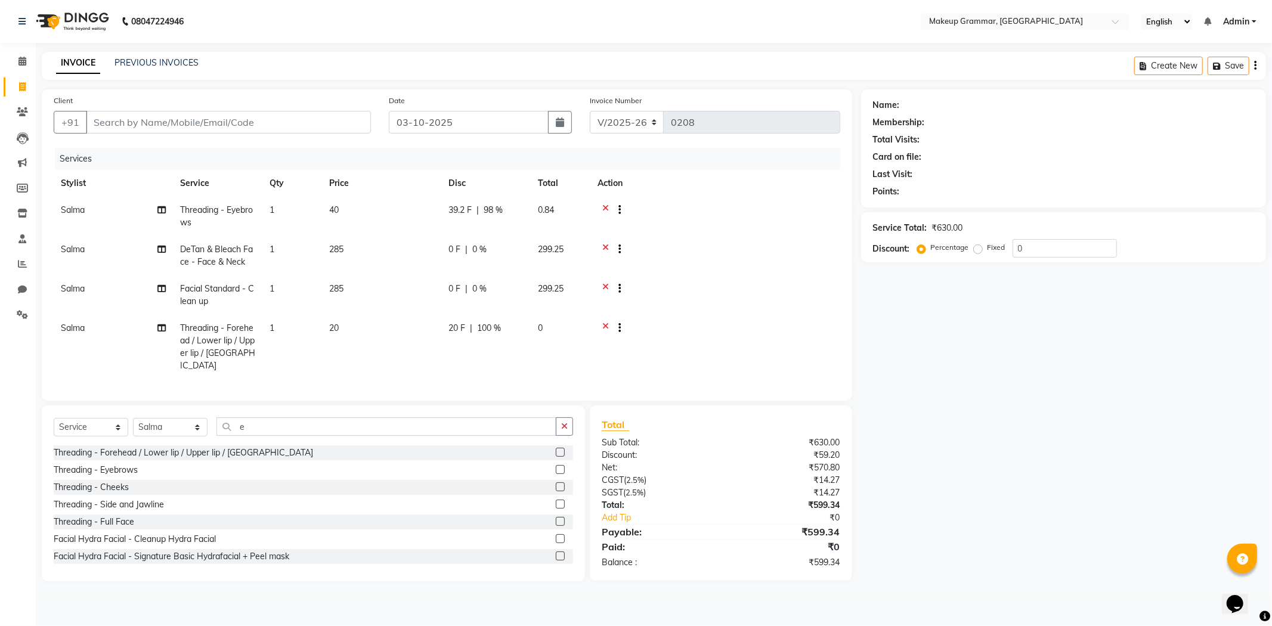
click at [771, 209] on div at bounding box center [716, 211] width 236 height 15
click at [497, 330] on span "100 %" at bounding box center [489, 328] width 24 height 13
select select "89074"
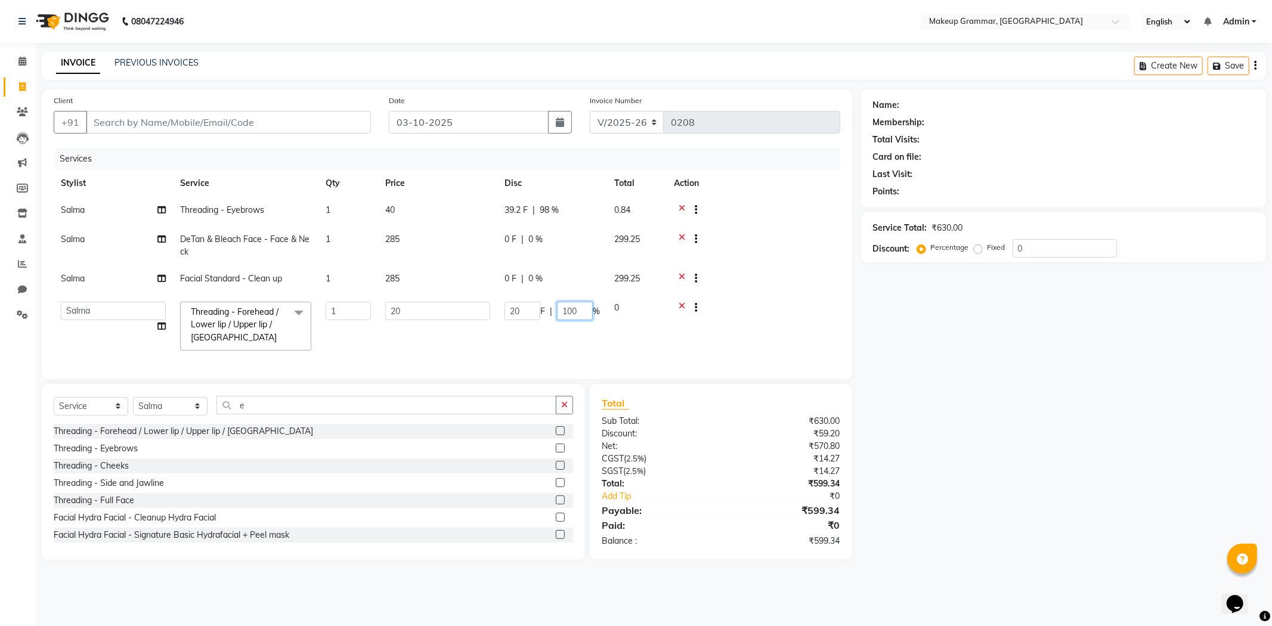
drag, startPoint x: 592, startPoint y: 311, endPoint x: 559, endPoint y: 311, distance: 32.2
click at [559, 311] on input "100" at bounding box center [575, 311] width 36 height 18
type input "98"
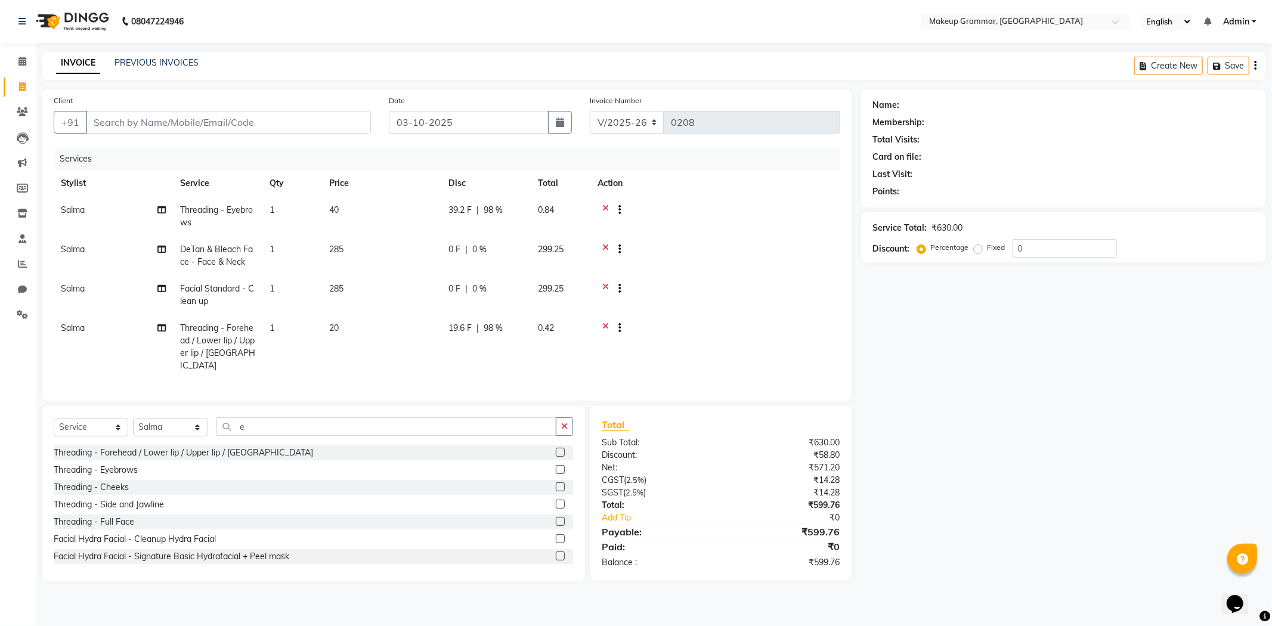
click at [752, 218] on div at bounding box center [716, 211] width 236 height 15
click at [492, 331] on span "98 %" at bounding box center [493, 328] width 19 height 13
select select "89074"
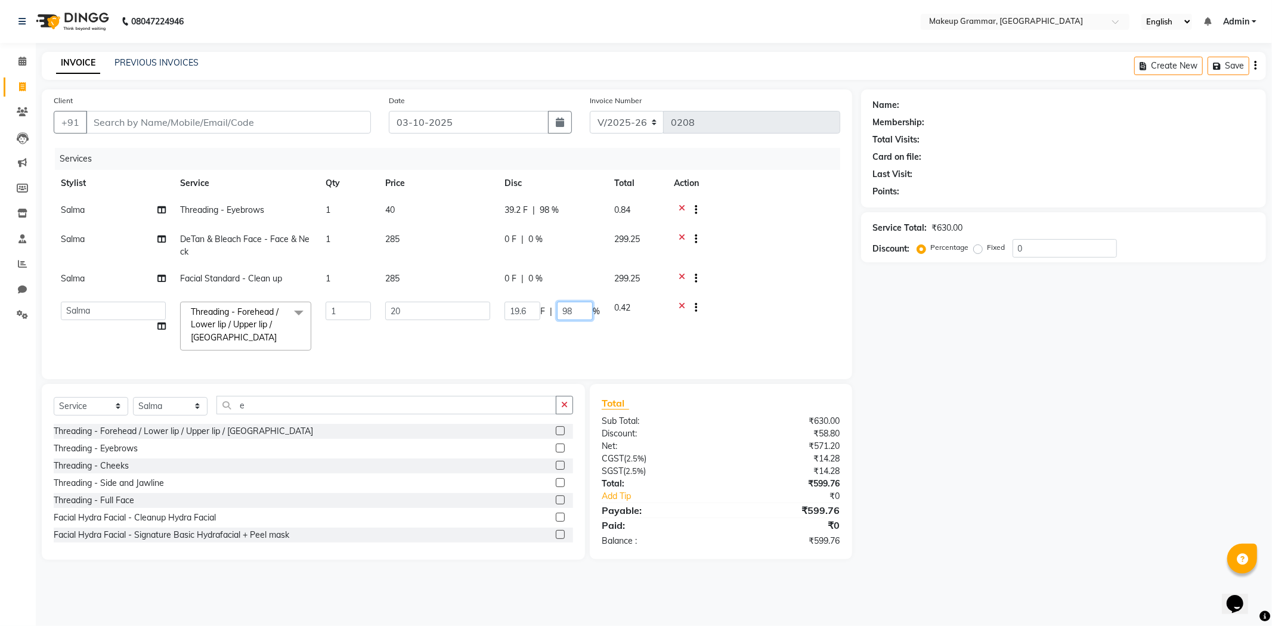
drag, startPoint x: 580, startPoint y: 309, endPoint x: 569, endPoint y: 312, distance: 11.7
click at [569, 312] on input "98" at bounding box center [575, 311] width 36 height 18
type input "97"
click at [809, 217] on div at bounding box center [753, 211] width 159 height 15
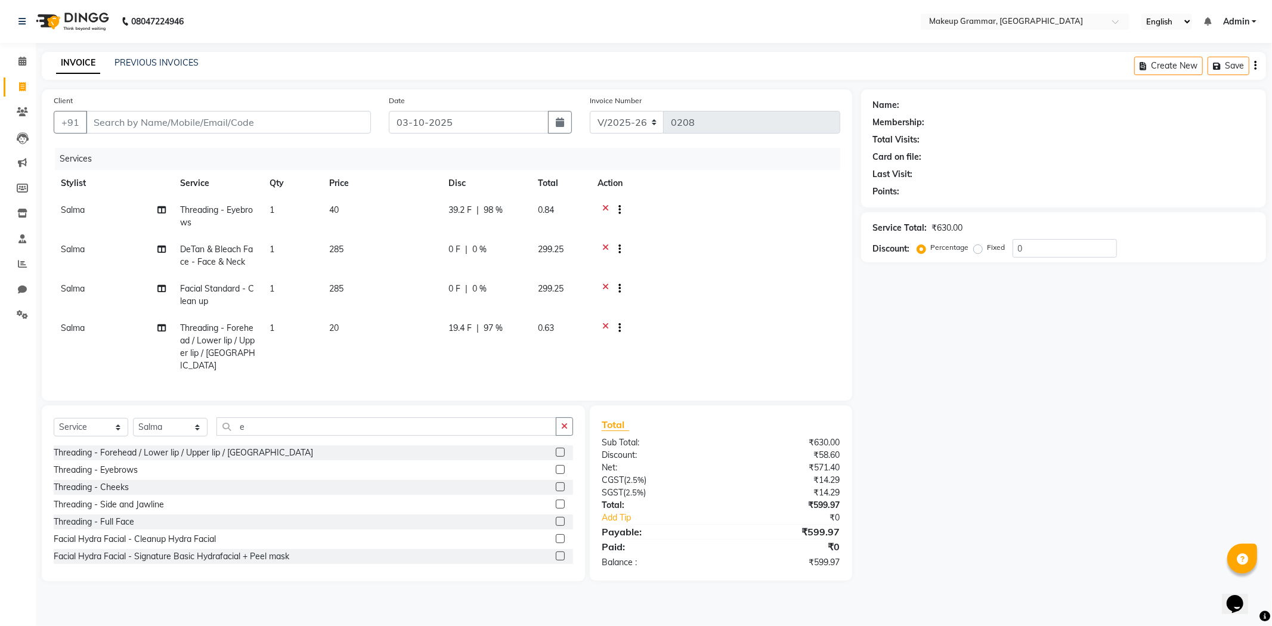
click at [549, 208] on span "0.84" at bounding box center [546, 210] width 16 height 11
select select "89074"
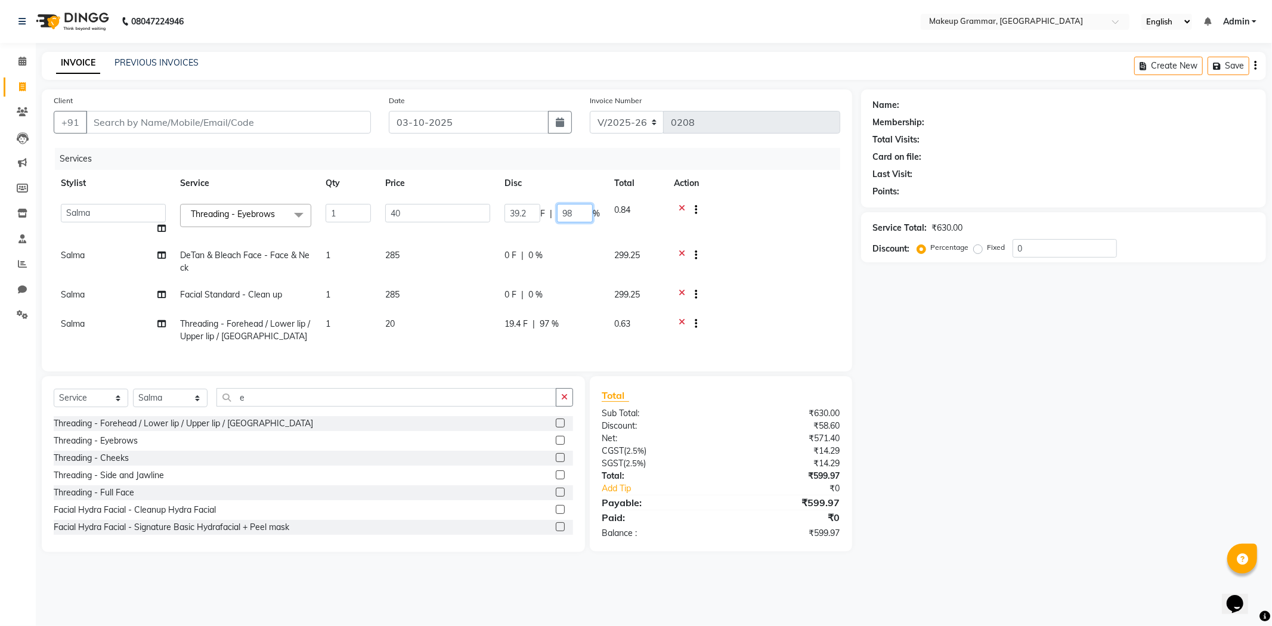
drag, startPoint x: 581, startPoint y: 215, endPoint x: 568, endPoint y: 221, distance: 13.6
click at [568, 221] on input "98" at bounding box center [575, 213] width 36 height 18
type input "97"
click at [762, 239] on tbody "Merlin vincy J Salma Sathya Threading - Eyebrows x Threading - Forehead / Lower…" at bounding box center [447, 273] width 787 height 153
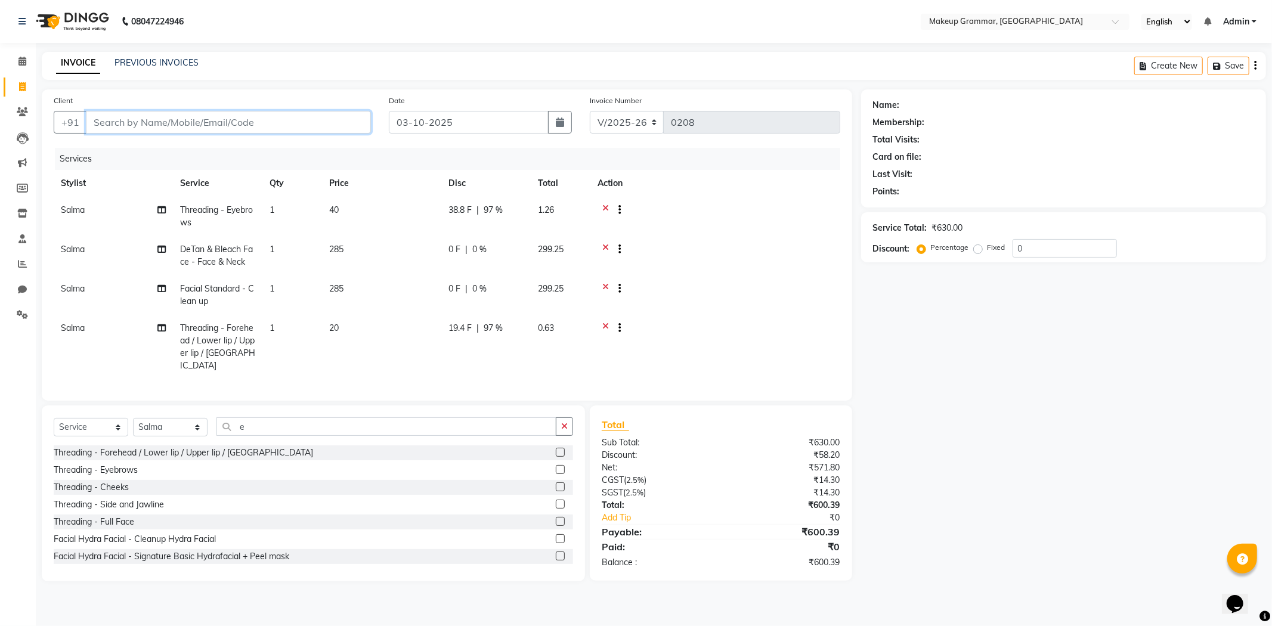
click at [275, 126] on input "Client" at bounding box center [228, 122] width 285 height 23
click at [209, 121] on input "Client" at bounding box center [228, 122] width 285 height 23
type input "730550754"
click at [324, 124] on span "Add Client" at bounding box center [340, 122] width 47 height 12
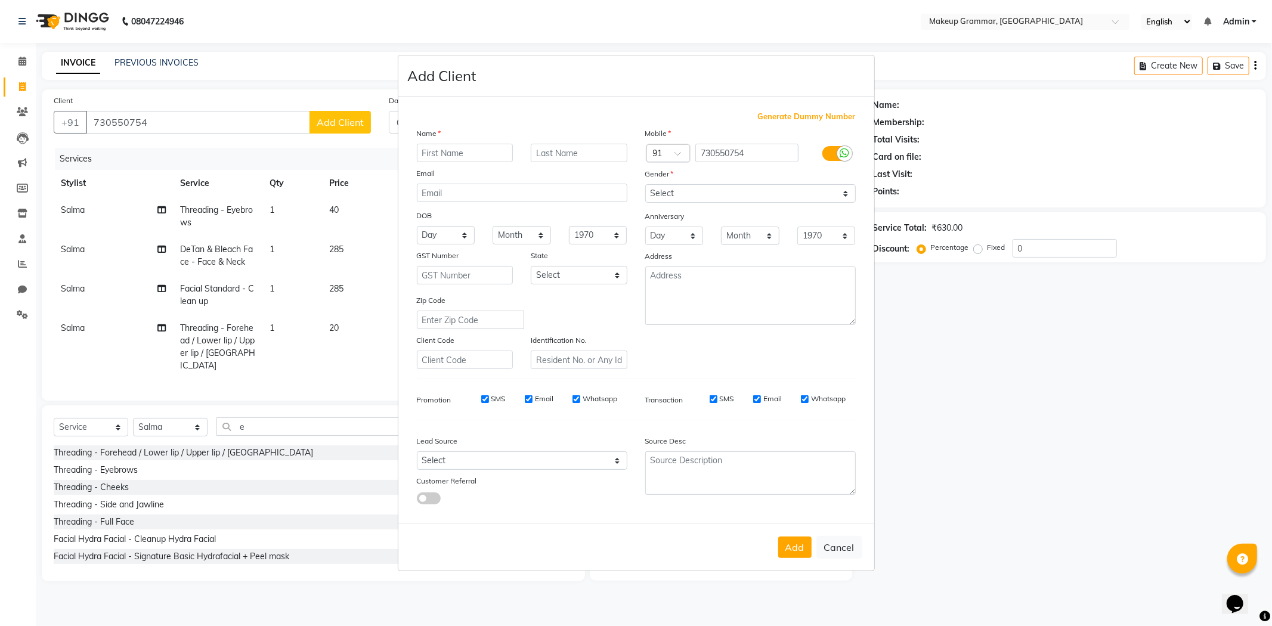
type input "m"
type input "miss."
drag, startPoint x: 156, startPoint y: 122, endPoint x: 163, endPoint y: 120, distance: 7.3
click at [159, 122] on ngb-modal-window "Add Client Generate Dummy Number Name miss. Email DOB Day 01 02 03 04 05 06 07 …" at bounding box center [636, 313] width 1272 height 626
click at [177, 121] on ngb-modal-window "Add Client Generate Dummy Number Name miss. Email DOB Day 01 02 03 04 05 06 07 …" at bounding box center [636, 313] width 1272 height 626
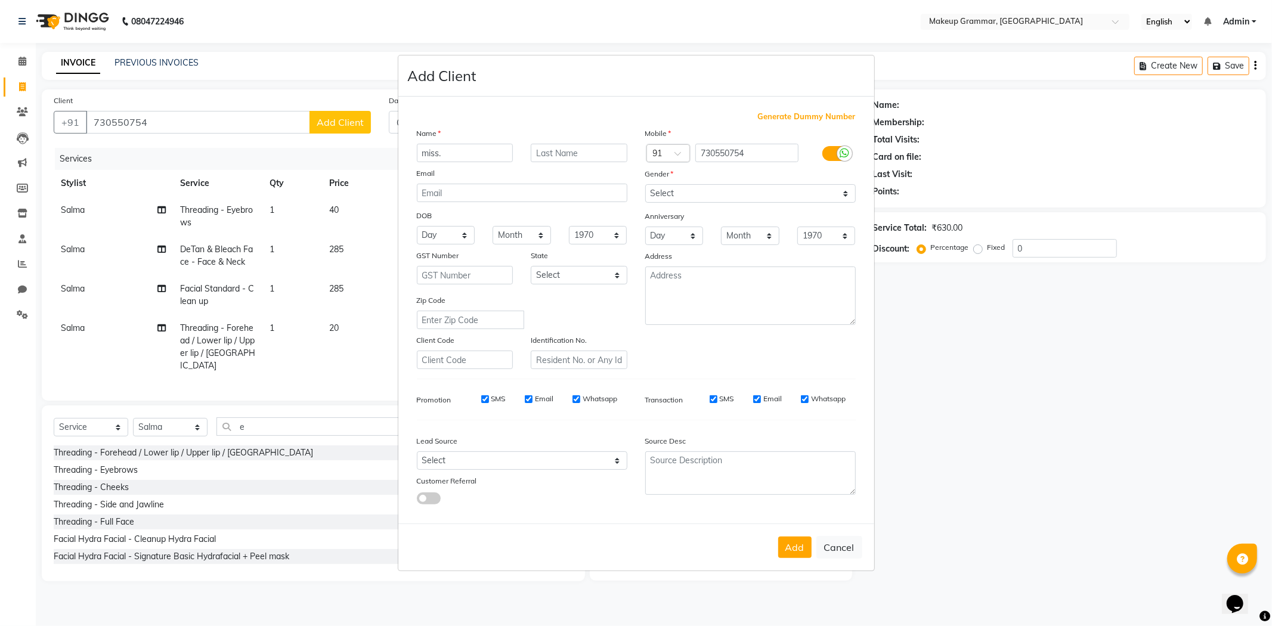
click at [209, 121] on ngb-modal-window "Add Client Generate Dummy Number Name miss. Email DOB Day 01 02 03 04 05 06 07 …" at bounding box center [636, 313] width 1272 height 626
click at [214, 125] on ngb-modal-window "Add Client Generate Dummy Number Name miss. Email DOB Day 01 02 03 04 05 06 07 …" at bounding box center [636, 313] width 1272 height 626
click at [136, 118] on ngb-modal-window "Add Client Generate Dummy Number Name miss. Email DOB Day 01 02 03 04 05 06 07 …" at bounding box center [636, 313] width 1272 height 626
click at [228, 123] on ngb-modal-window "Add Client Generate Dummy Number Name miss. Email DOB Day 01 02 03 04 05 06 07 …" at bounding box center [636, 313] width 1272 height 626
click at [229, 124] on ngb-modal-window "Add Client Generate Dummy Number Name miss. Email DOB Day 01 02 03 04 05 06 07 …" at bounding box center [636, 313] width 1272 height 626
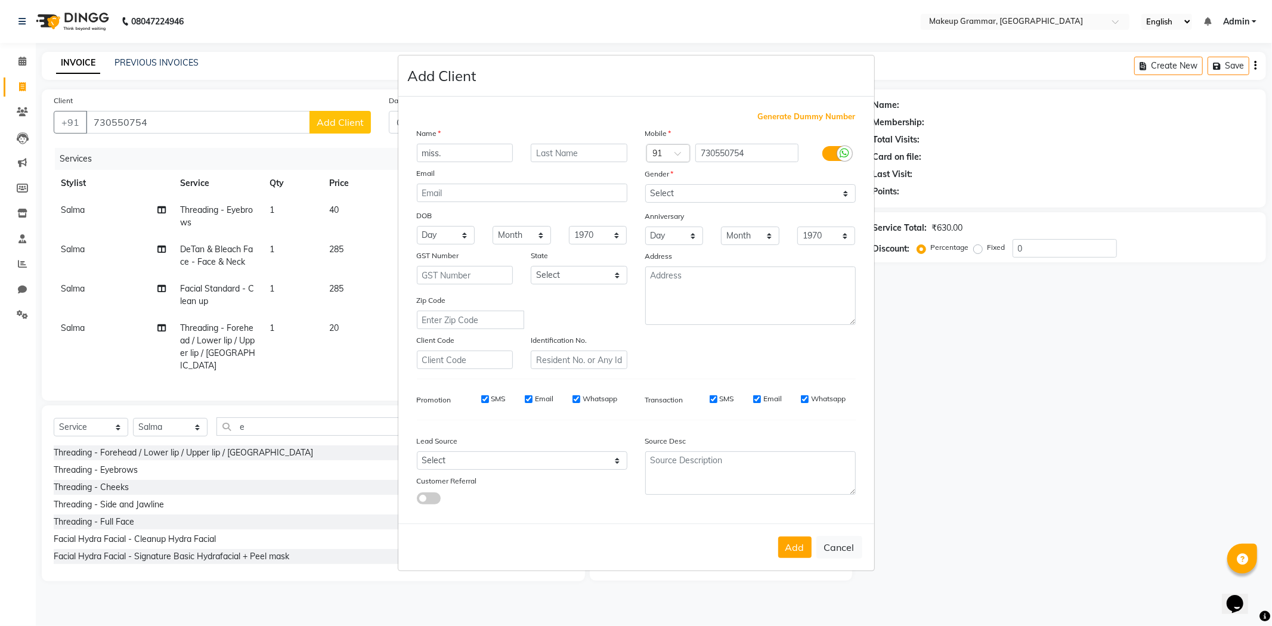
click at [236, 129] on ngb-modal-window "Add Client Generate Dummy Number Name miss. Email DOB Day 01 02 03 04 05 06 07 …" at bounding box center [636, 313] width 1272 height 626
click at [840, 543] on button "Cancel" at bounding box center [839, 547] width 46 height 23
select select
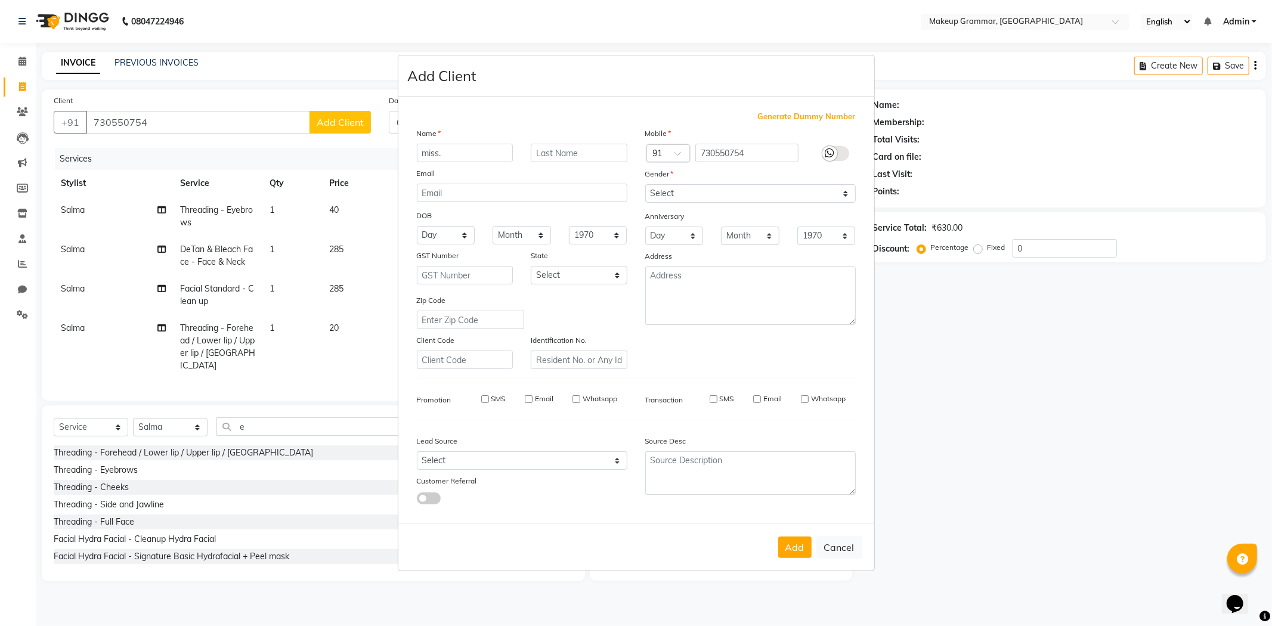
select select
checkbox input "false"
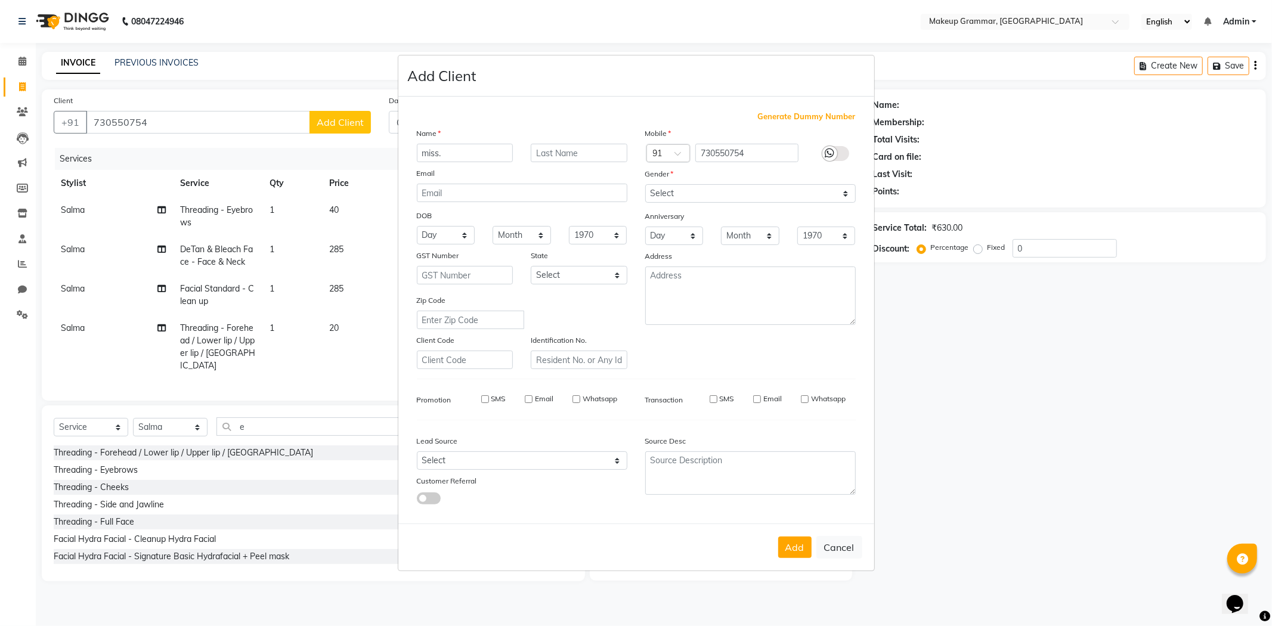
checkbox input "false"
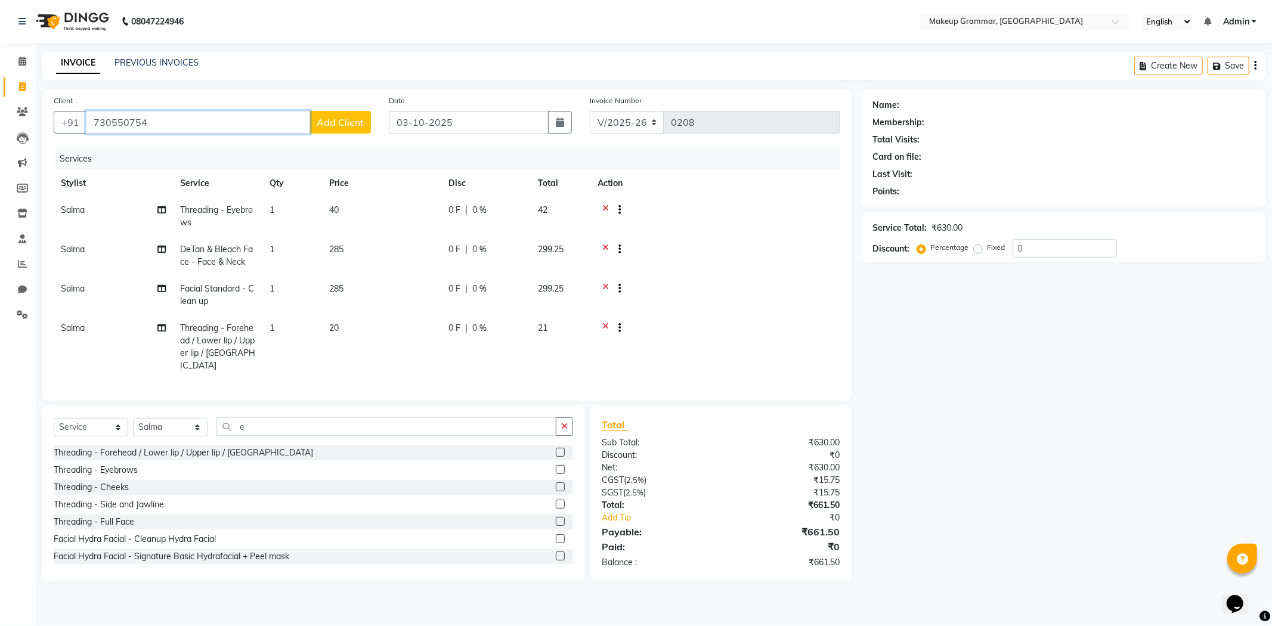
click at [218, 121] on input "730550754" at bounding box center [198, 122] width 224 height 23
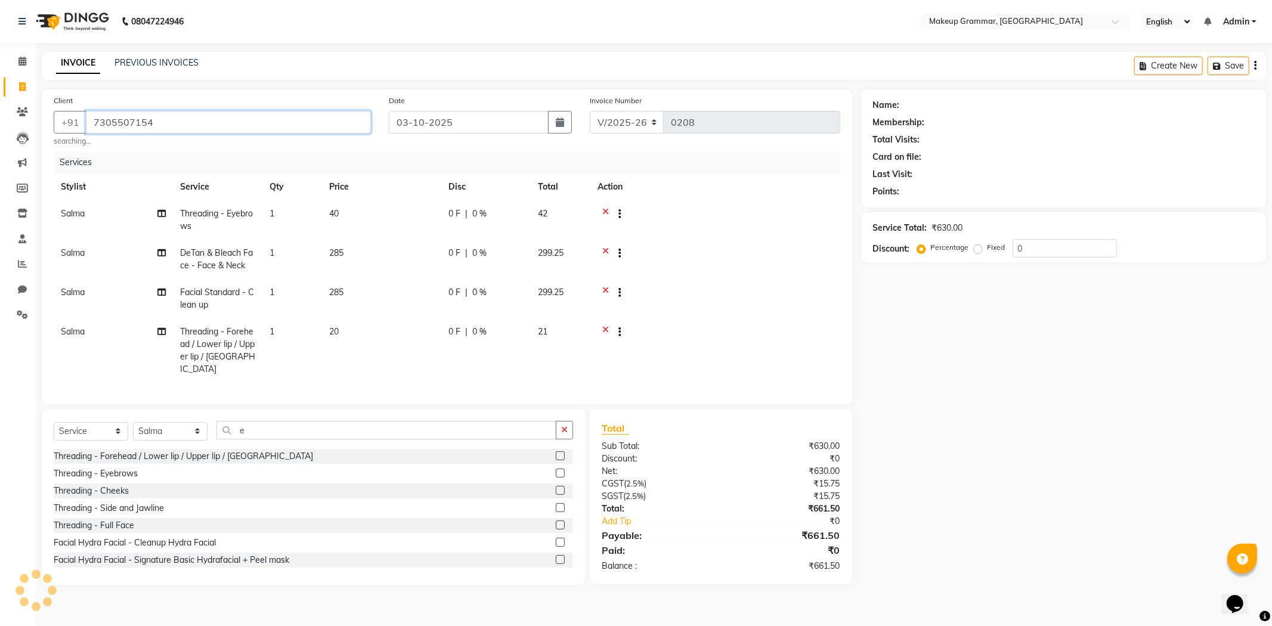
type input "7305507154"
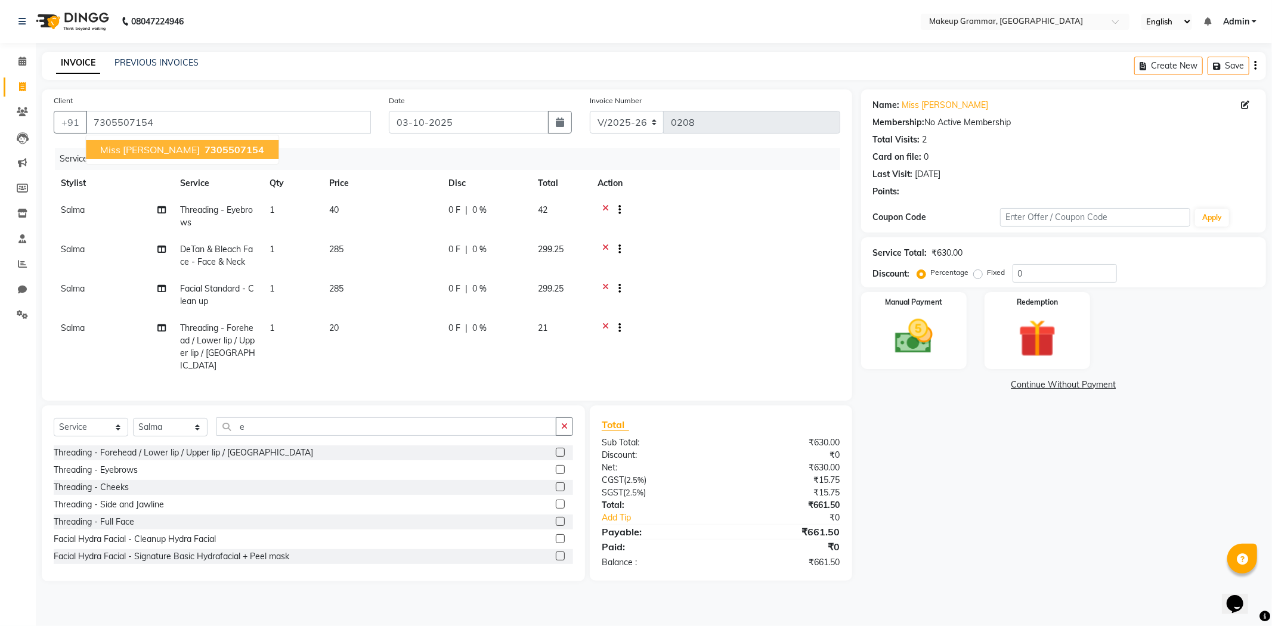
click at [205, 144] on span "7305507154" at bounding box center [235, 150] width 60 height 12
click at [404, 211] on td "40" at bounding box center [381, 216] width 119 height 39
select select "89074"
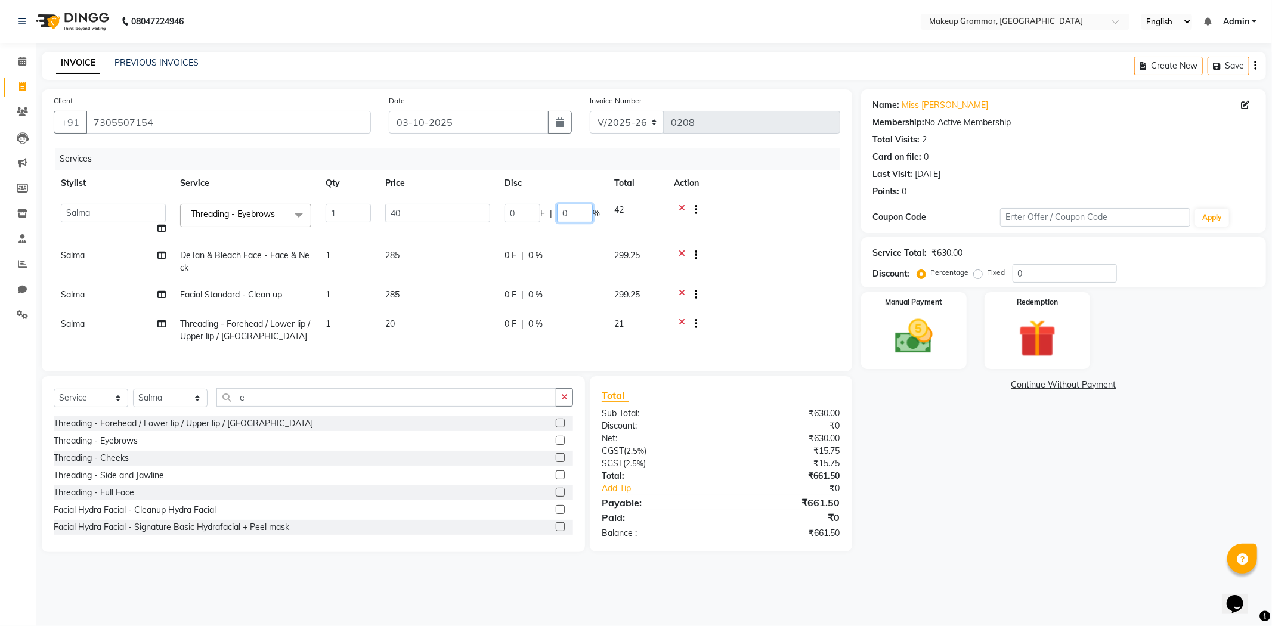
click at [577, 214] on input "0" at bounding box center [575, 213] width 36 height 18
type input "97"
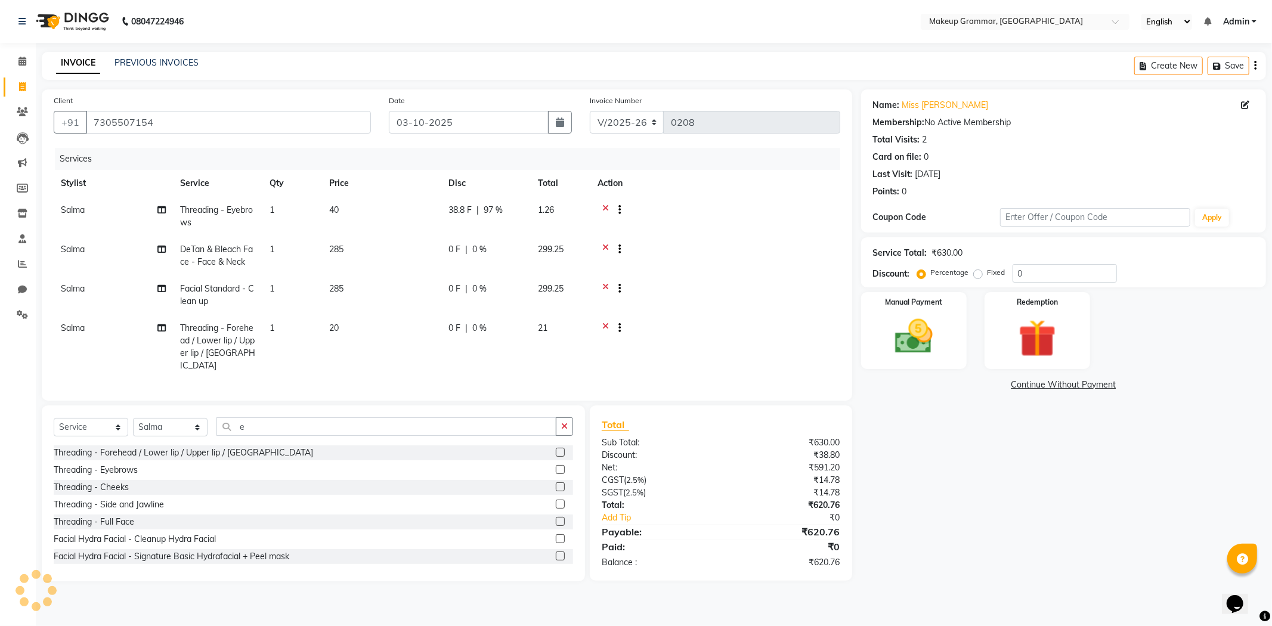
click at [466, 311] on tbody "Salma Threading - Eyebrows 1 40 38.8 F | 97 % 1.26 Salma DeTan & Bleach Face - …" at bounding box center [447, 288] width 787 height 183
click at [382, 330] on td "20" at bounding box center [381, 347] width 119 height 64
select select "89074"
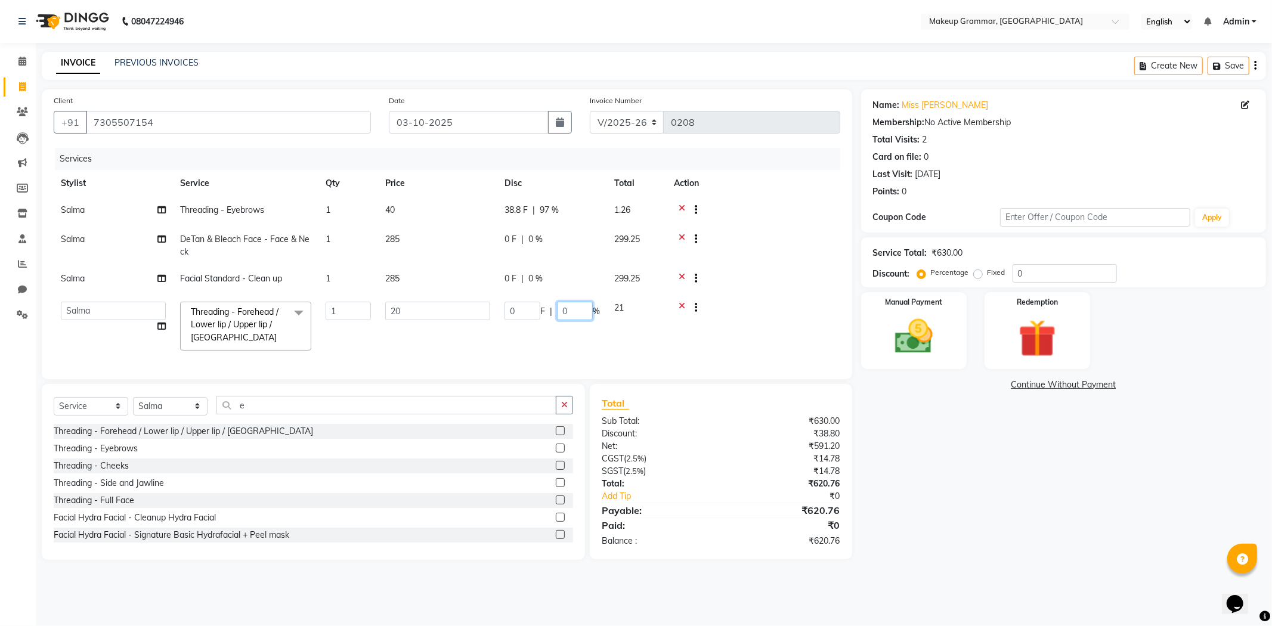
click at [584, 311] on input "0" at bounding box center [575, 311] width 36 height 18
type input "97"
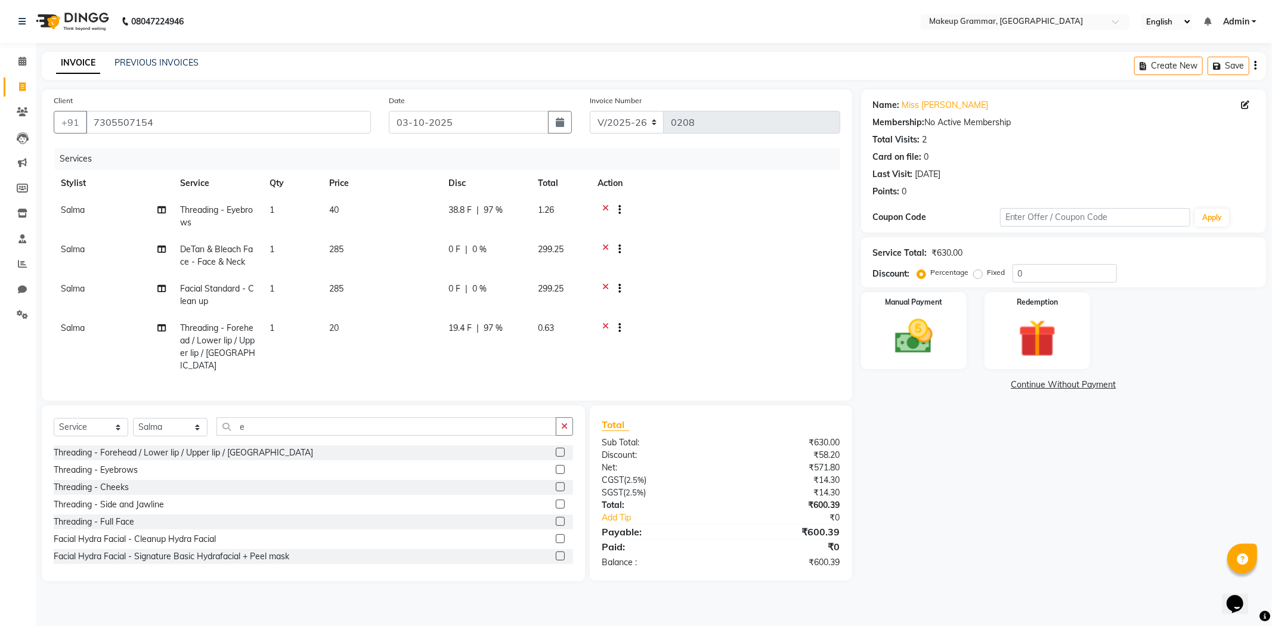
click at [747, 293] on td at bounding box center [715, 295] width 250 height 39
click at [914, 335] on img at bounding box center [914, 336] width 64 height 45
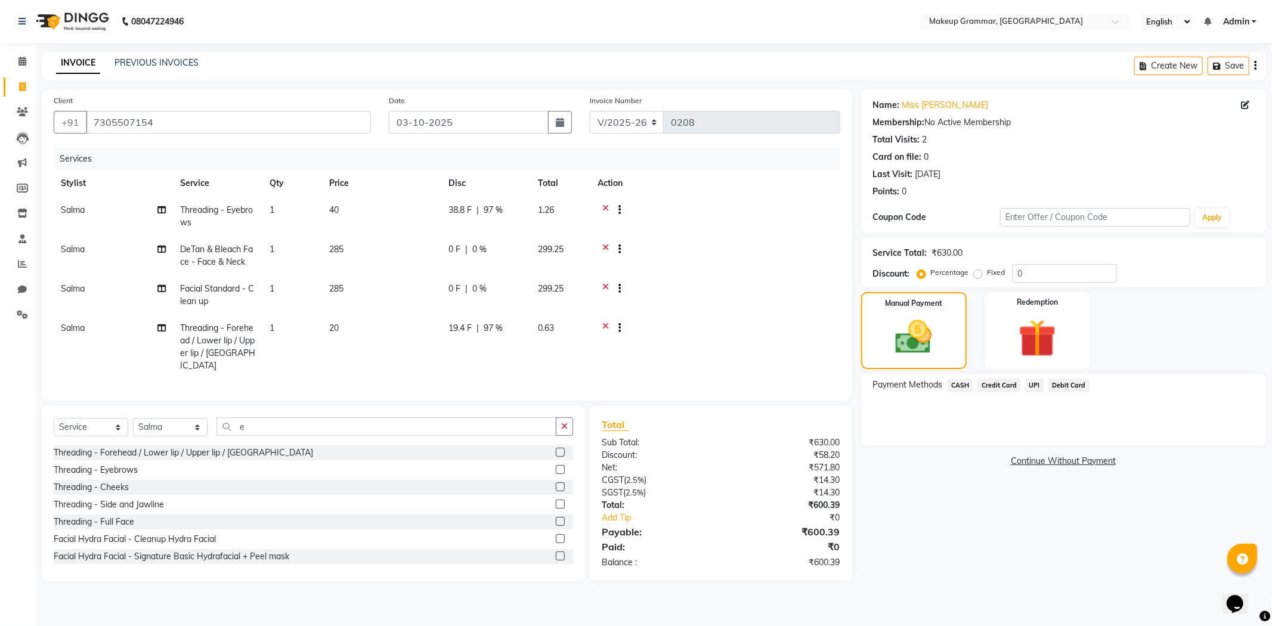
click at [1029, 385] on span "UPI" at bounding box center [1034, 386] width 18 height 14
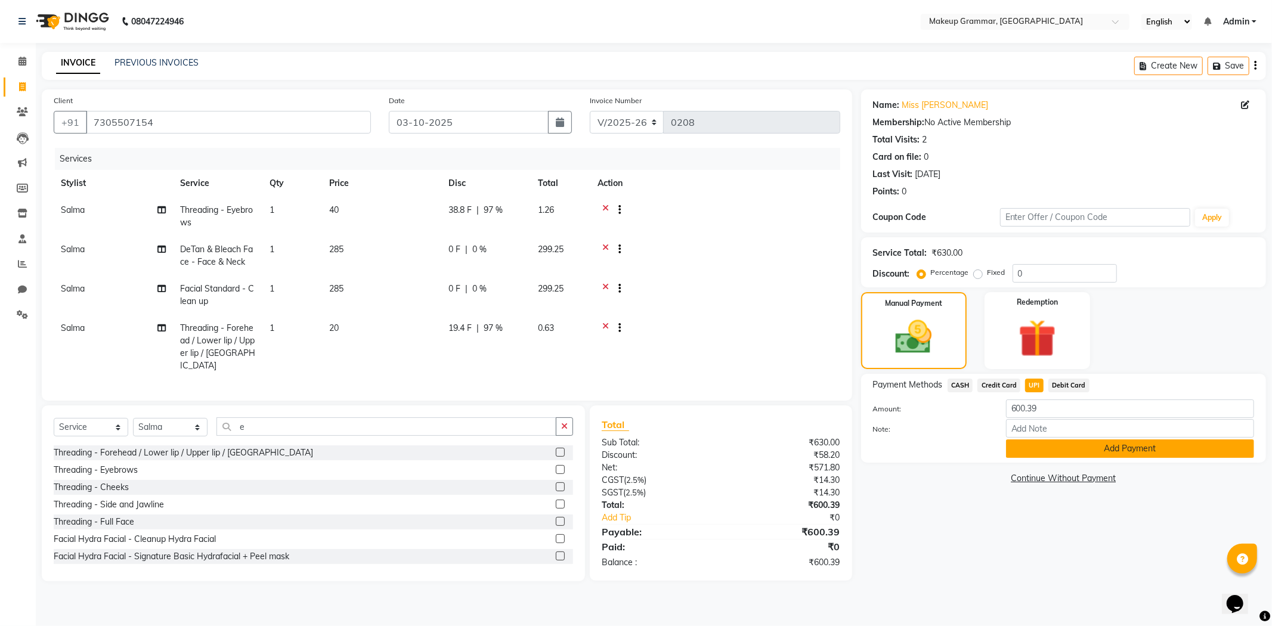
click at [1041, 449] on button "Add Payment" at bounding box center [1130, 449] width 248 height 18
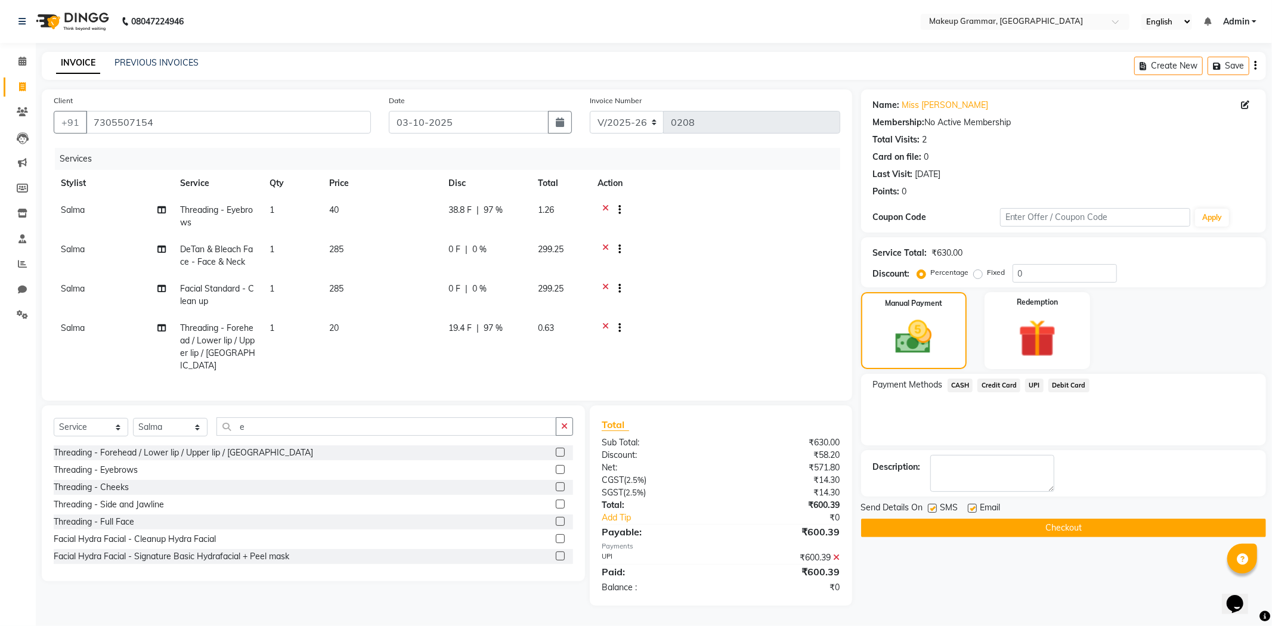
click at [1010, 525] on button "Checkout" at bounding box center [1063, 528] width 405 height 18
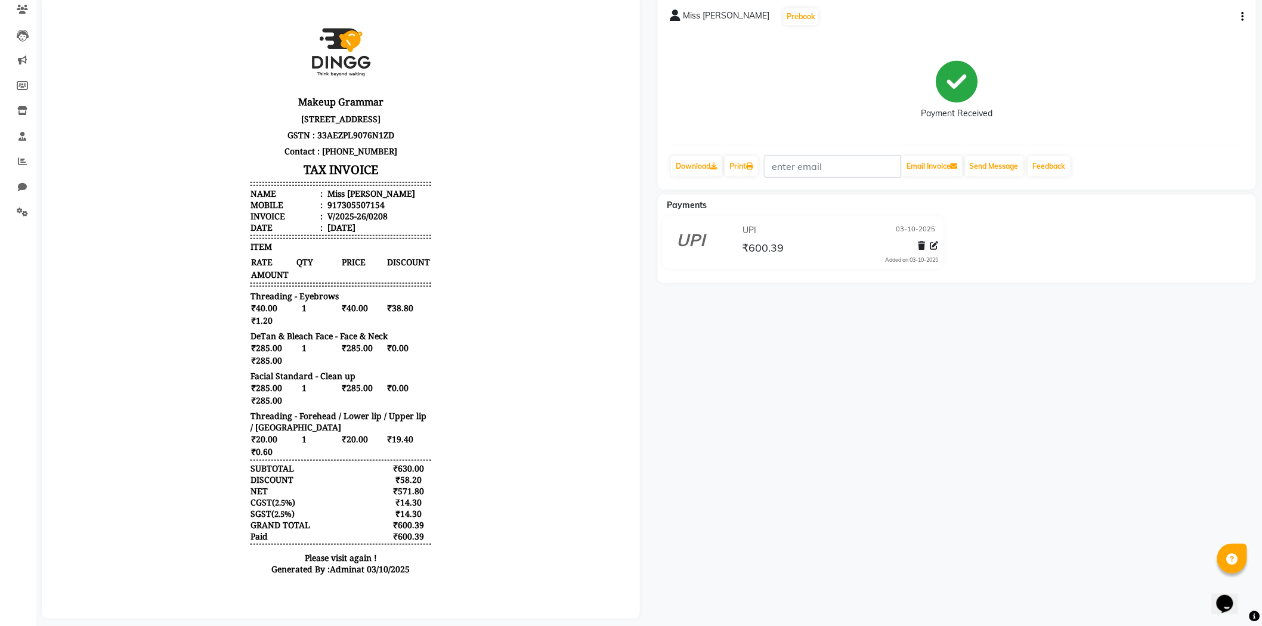
scroll to position [122, 0]
